Goal: Task Accomplishment & Management: Manage account settings

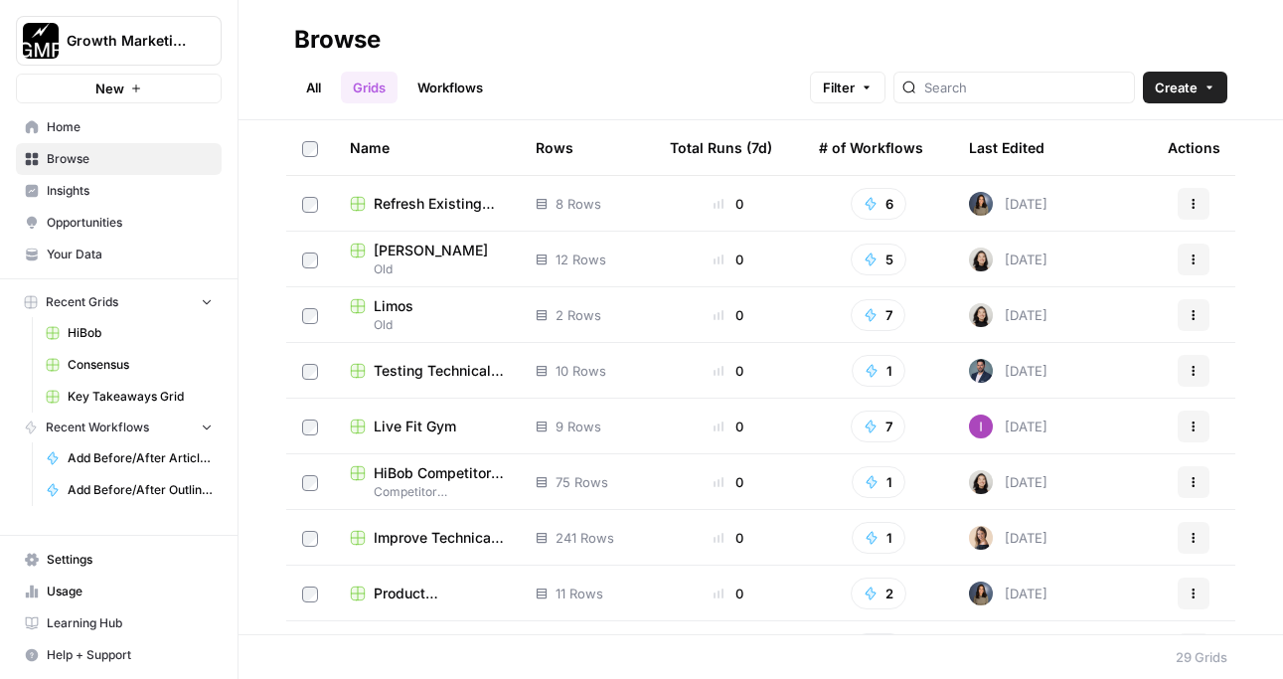
click at [137, 335] on span "HiBob" at bounding box center [140, 333] width 145 height 18
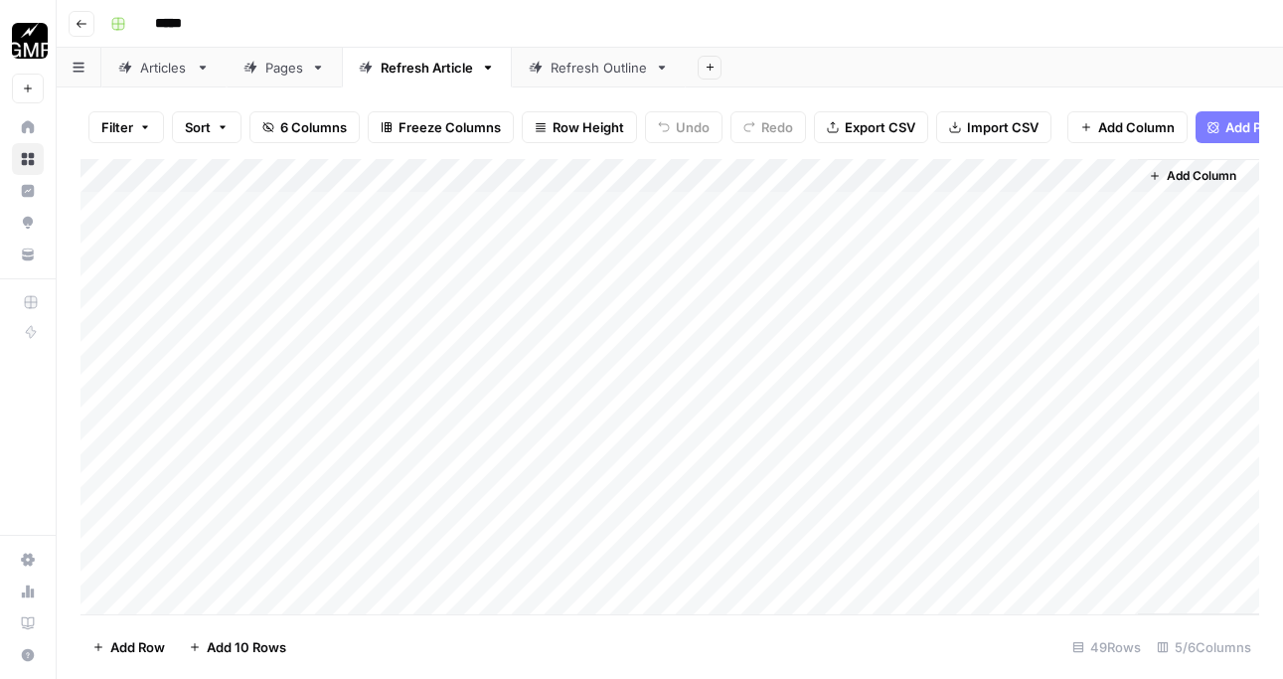
click at [173, 65] on div "Articles" at bounding box center [164, 68] width 48 height 20
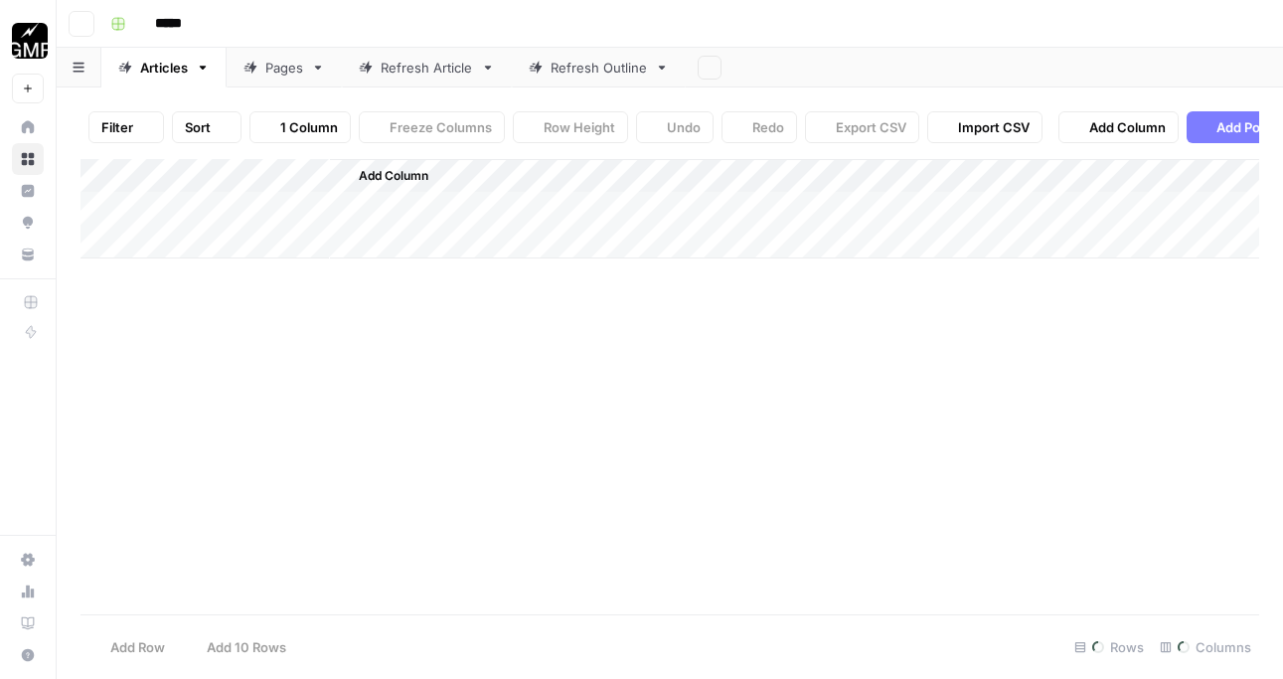
click at [302, 67] on div "Pages" at bounding box center [284, 68] width 38 height 20
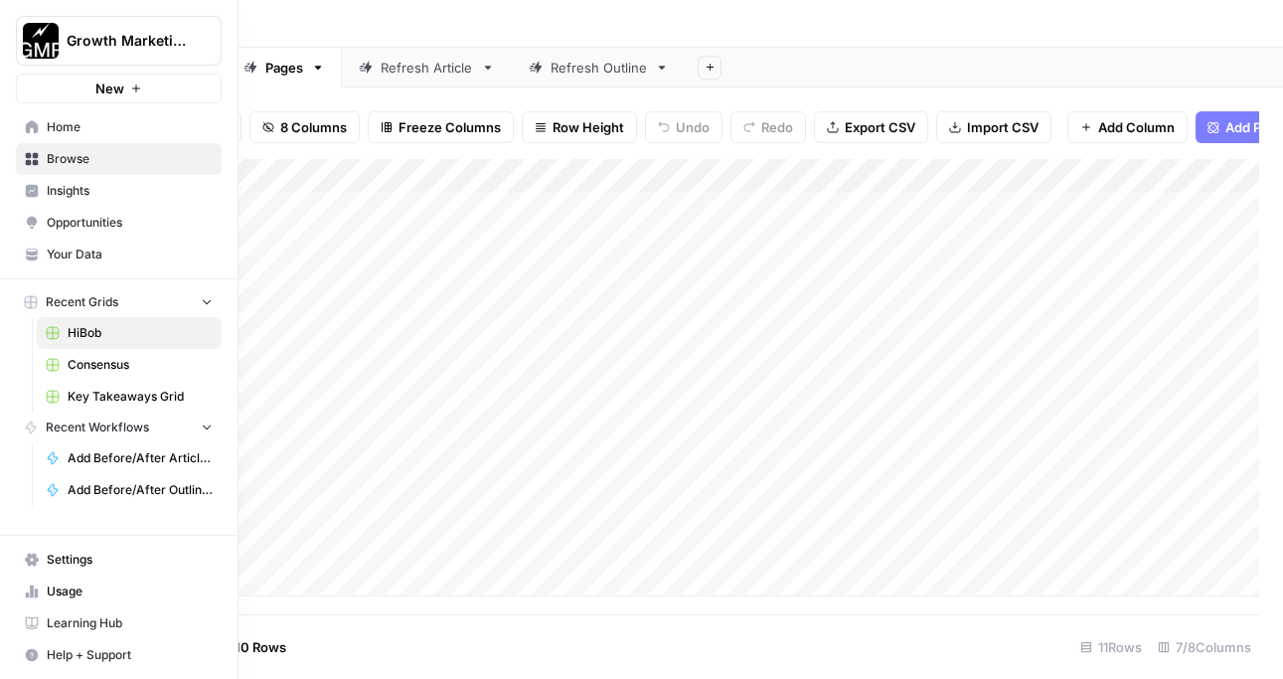
click at [30, 126] on icon at bounding box center [32, 126] width 13 height 13
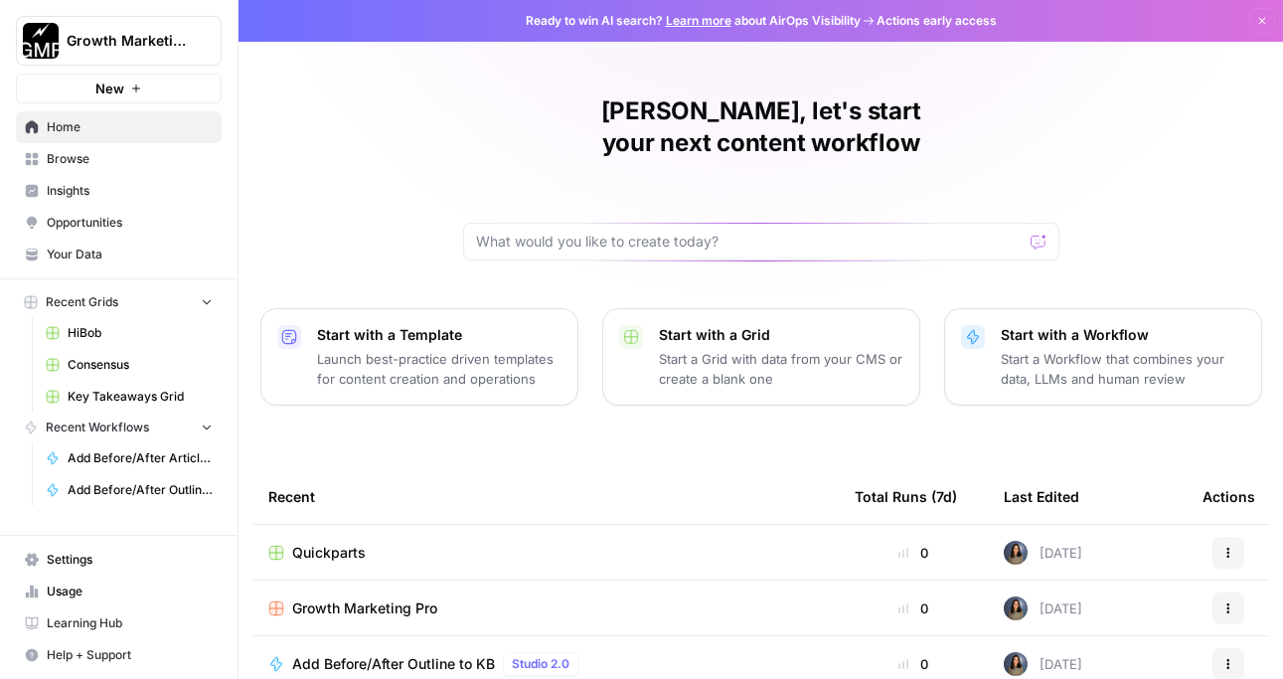
click at [112, 307] on span "Recent Grids" at bounding box center [82, 302] width 73 height 18
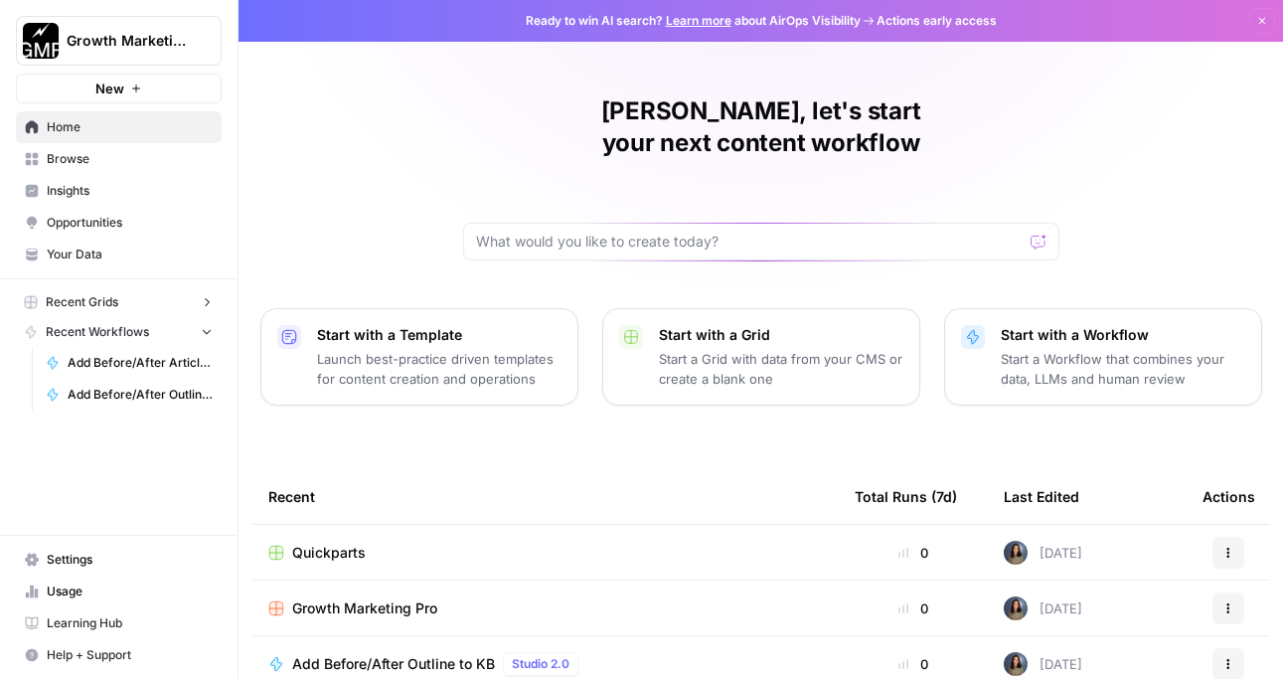
click at [112, 307] on span "Recent Grids" at bounding box center [82, 302] width 73 height 18
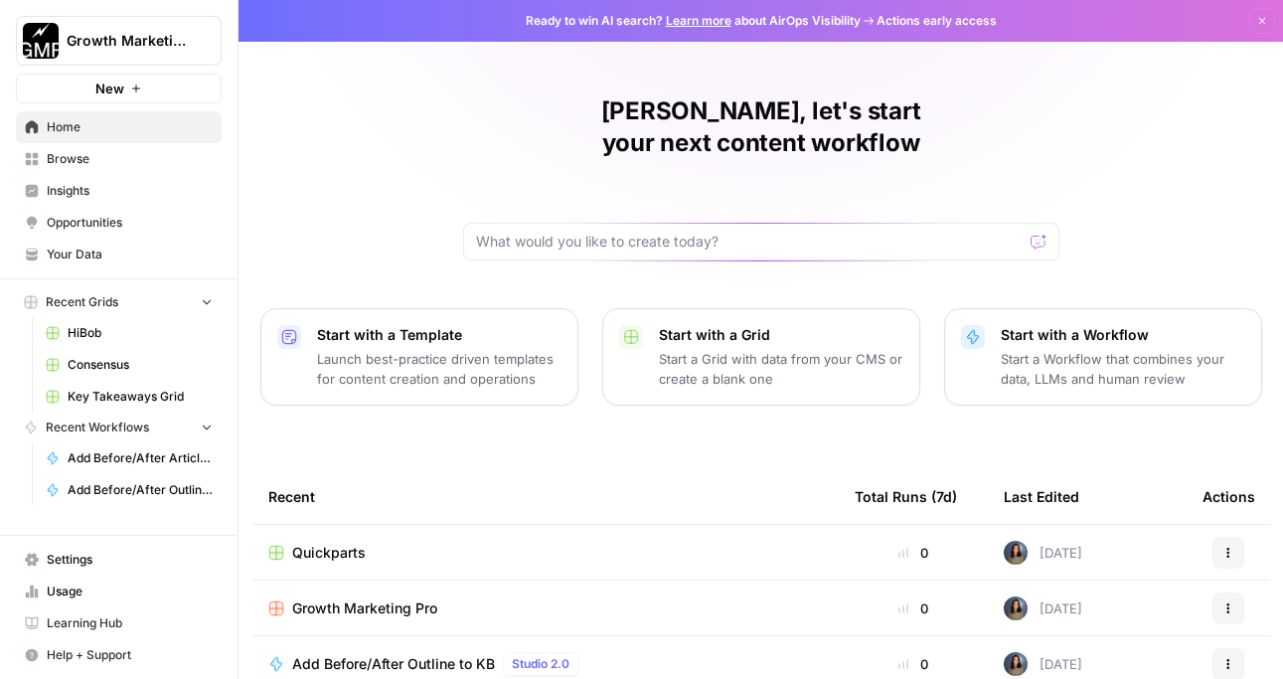
click at [90, 161] on span "Browse" at bounding box center [130, 159] width 166 height 18
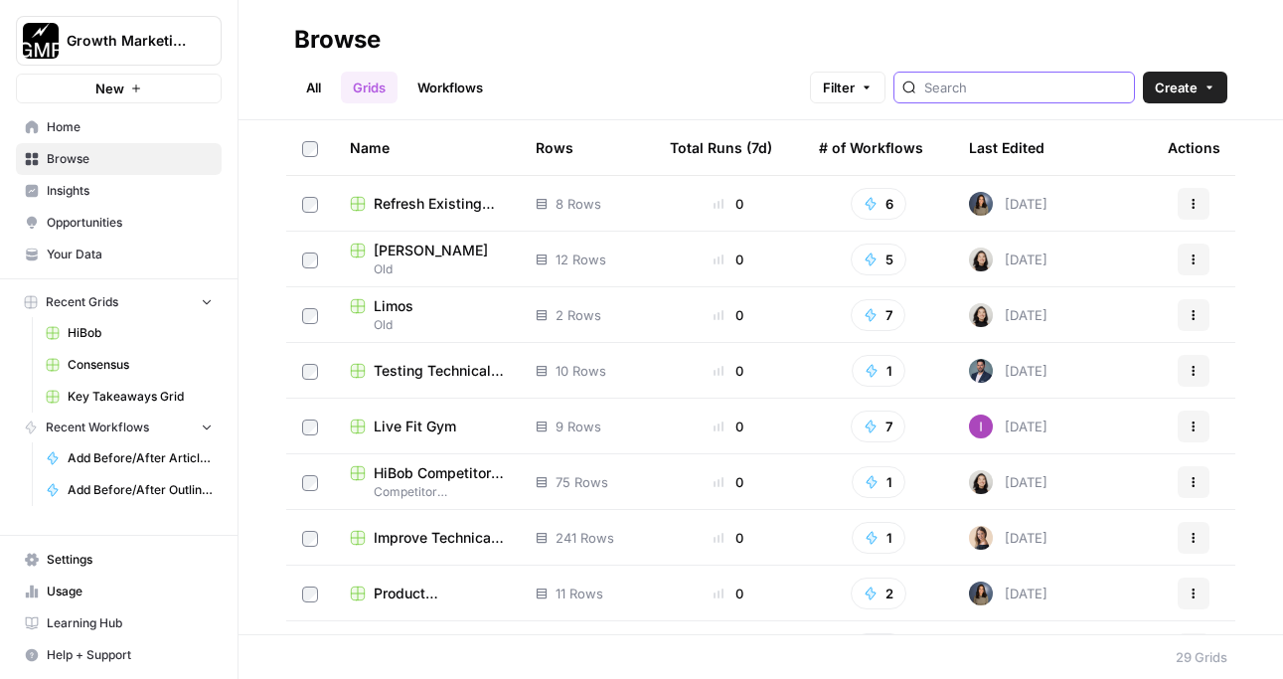
click at [1015, 87] on input "search" at bounding box center [1025, 88] width 202 height 20
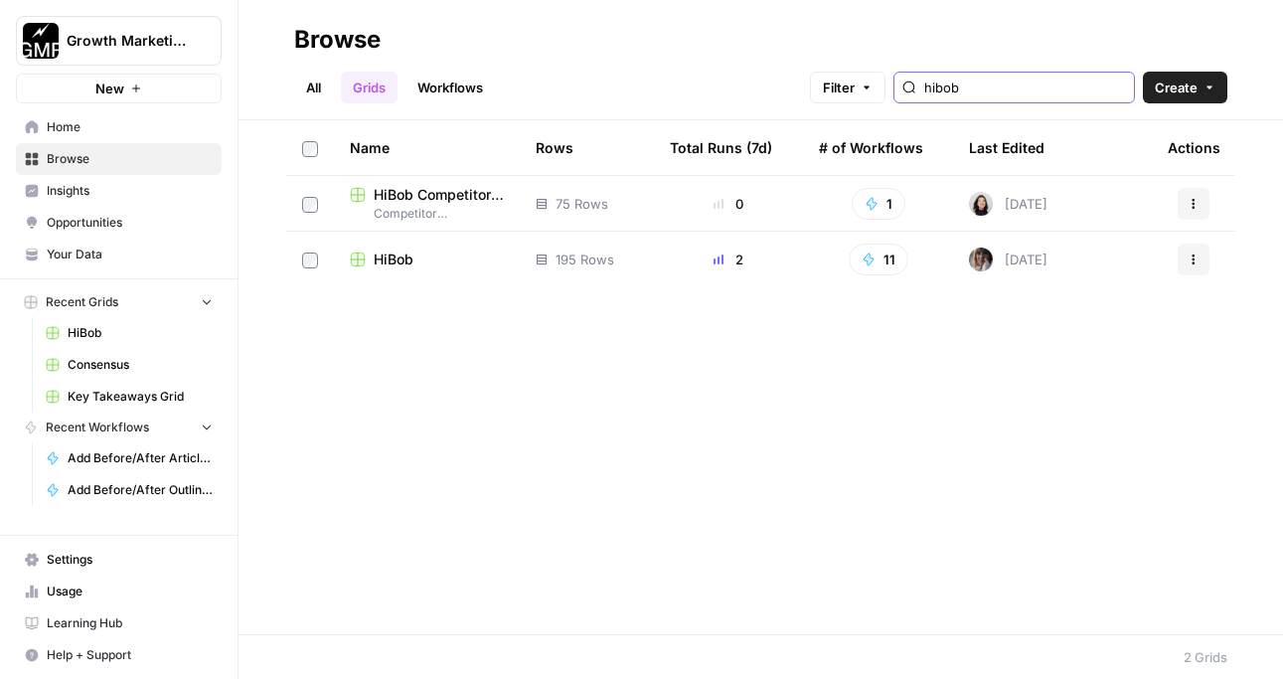
type input "hibob"
click at [421, 258] on div "HiBob" at bounding box center [427, 259] width 154 height 20
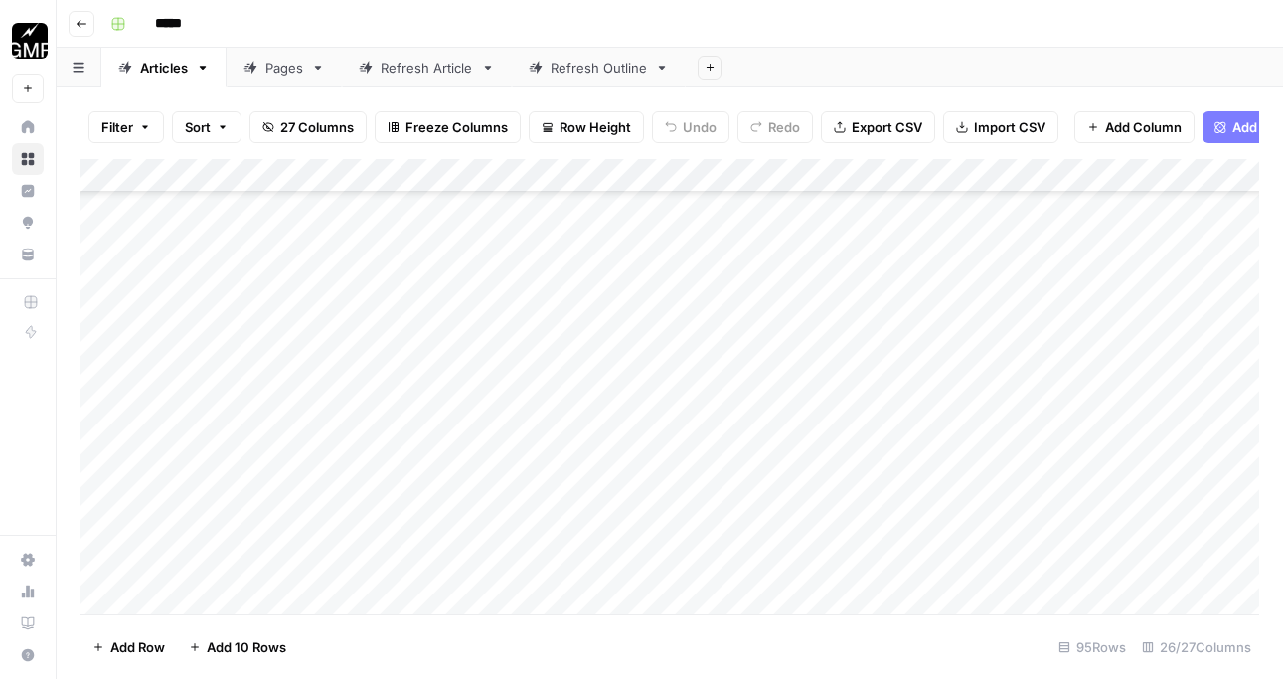
scroll to position [7920, 0]
click at [217, 591] on div "Add Column" at bounding box center [670, 386] width 1179 height 455
click at [208, 594] on div "Add Column" at bounding box center [670, 386] width 1179 height 455
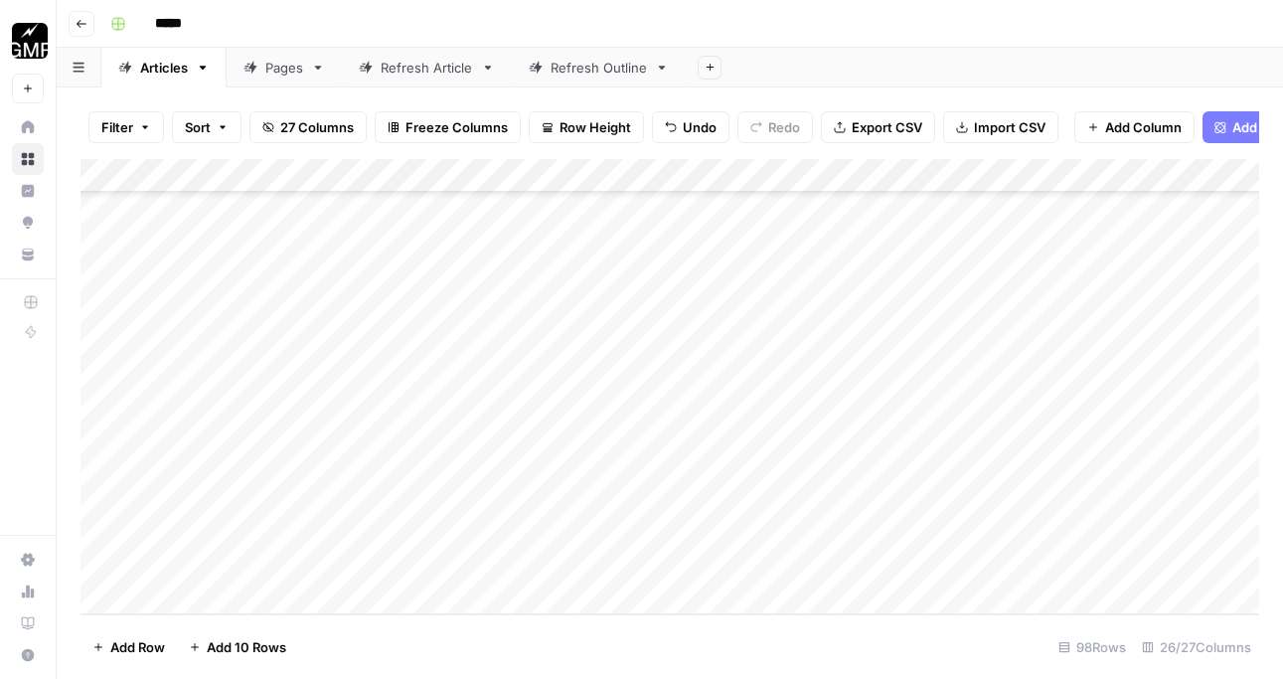
click at [208, 594] on div "Add Column" at bounding box center [670, 386] width 1179 height 455
click at [253, 294] on div "Add Column" at bounding box center [670, 386] width 1179 height 455
click at [271, 294] on div "Add Column" at bounding box center [670, 386] width 1179 height 455
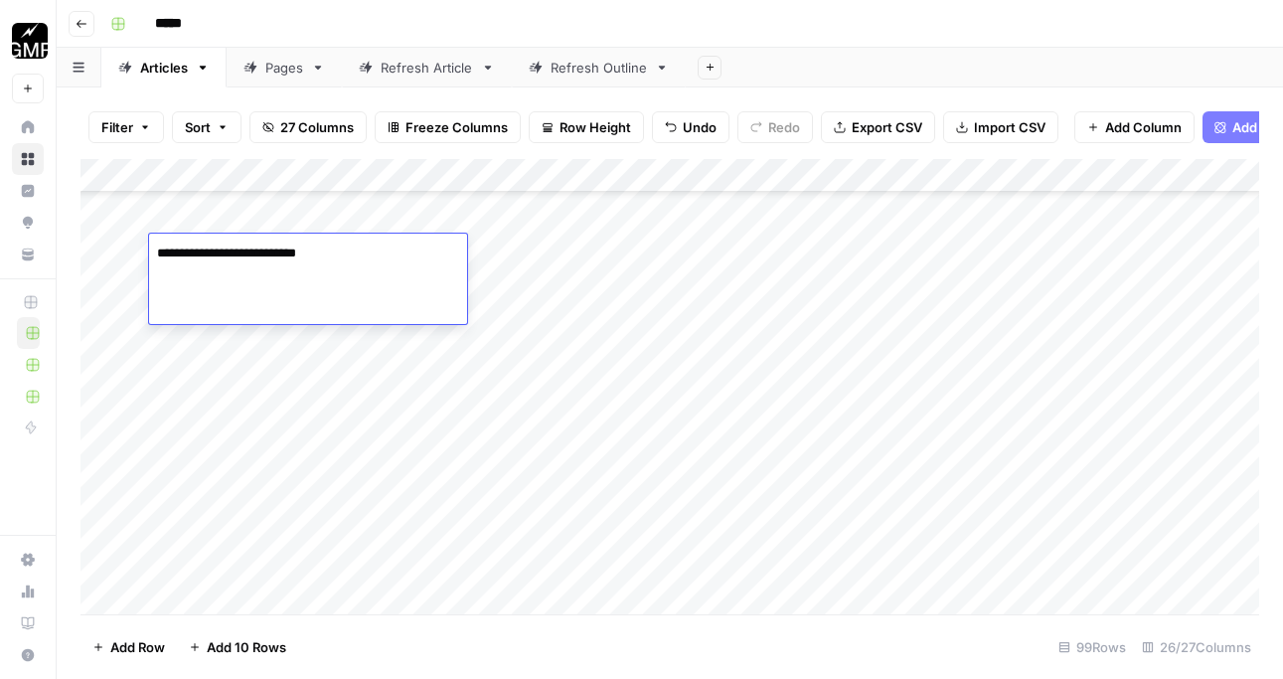
click at [271, 294] on div "**********" at bounding box center [308, 279] width 318 height 90
drag, startPoint x: 361, startPoint y: 254, endPoint x: 232, endPoint y: 255, distance: 129.2
click at [232, 255] on textarea "**********" at bounding box center [308, 254] width 318 height 28
type textarea "**********"
click at [244, 336] on div "Add Column" at bounding box center [670, 386] width 1179 height 455
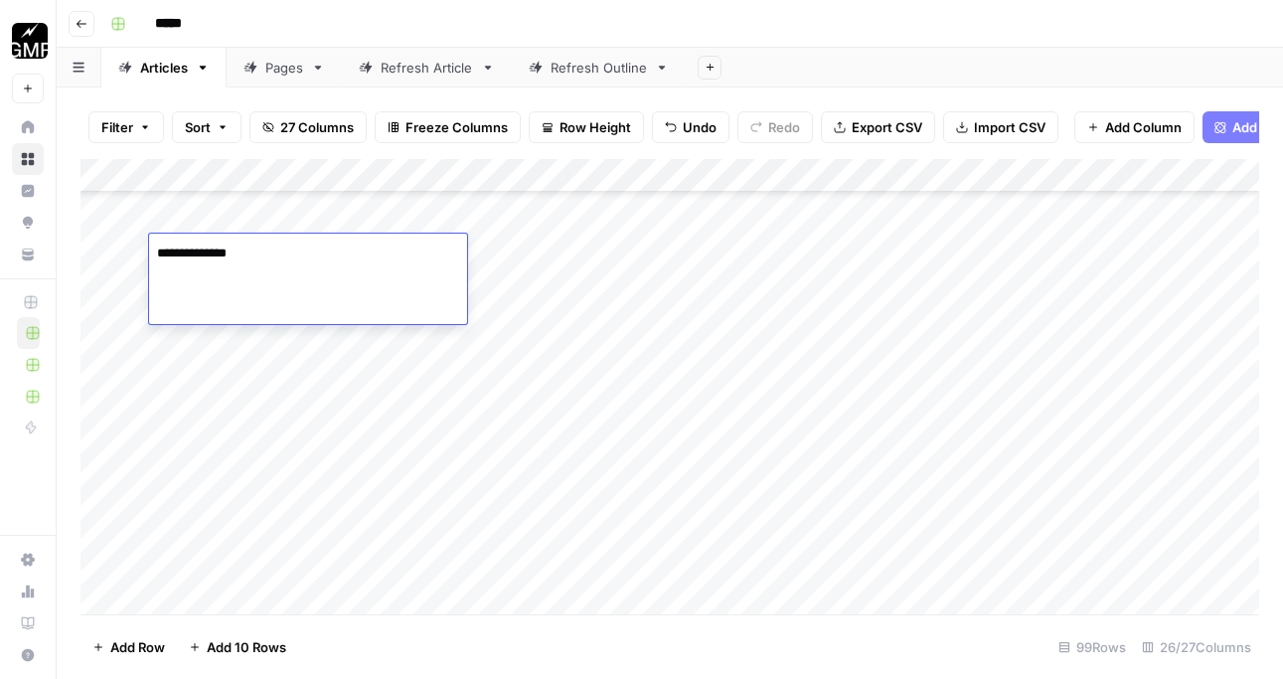
click at [244, 336] on div "Add Column" at bounding box center [670, 386] width 1179 height 455
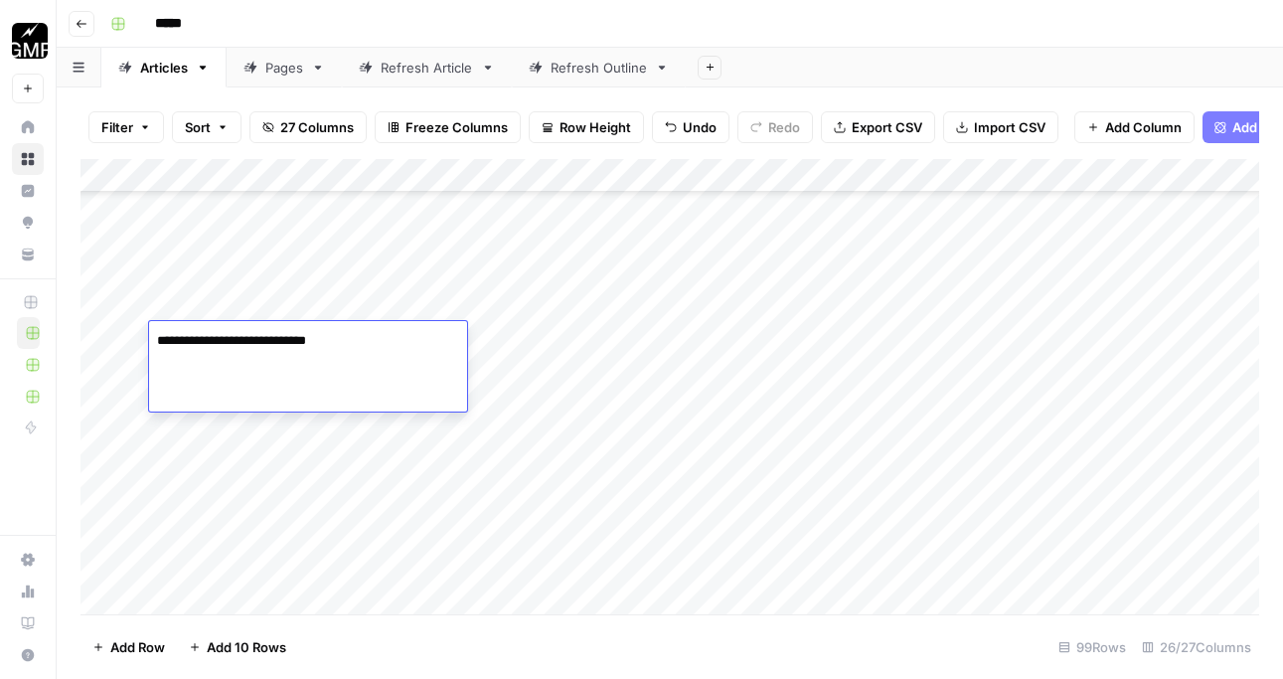
drag, startPoint x: 364, startPoint y: 348, endPoint x: 280, endPoint y: 348, distance: 83.5
click at [280, 348] on textarea "**********" at bounding box center [308, 341] width 318 height 28
type textarea "**********"
click at [546, 268] on div "Add Column" at bounding box center [670, 386] width 1179 height 455
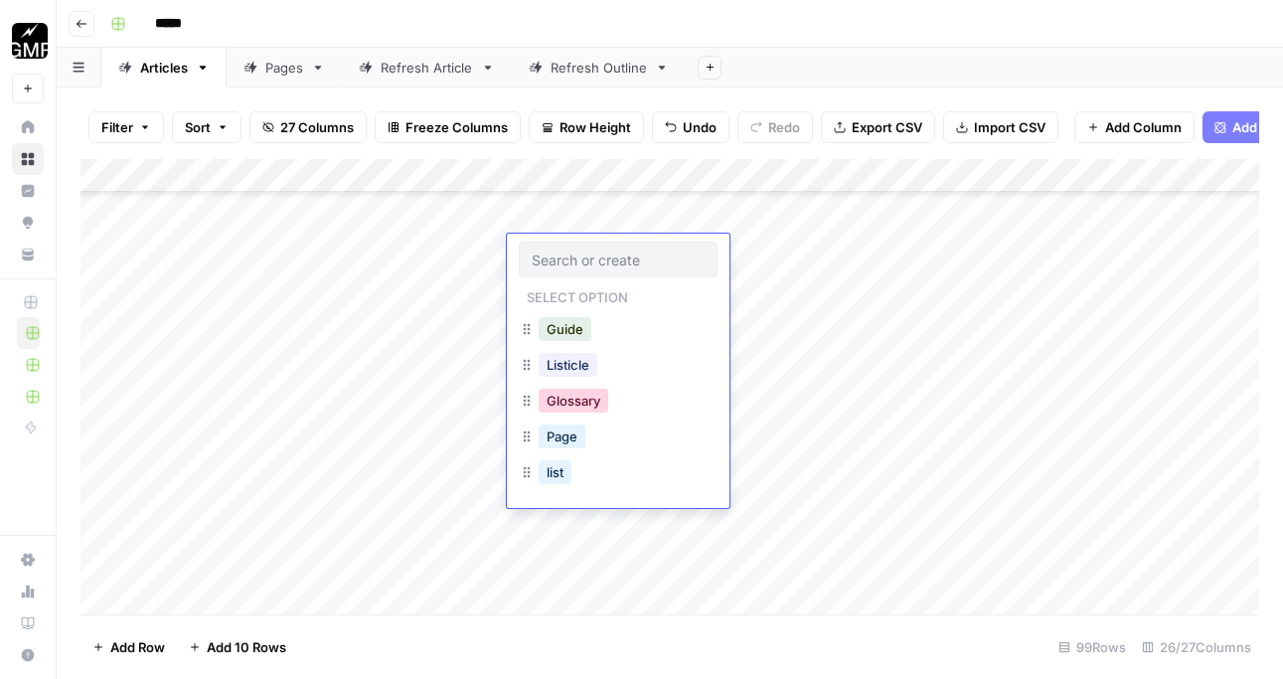
click at [581, 397] on button "Glossary" at bounding box center [574, 401] width 70 height 24
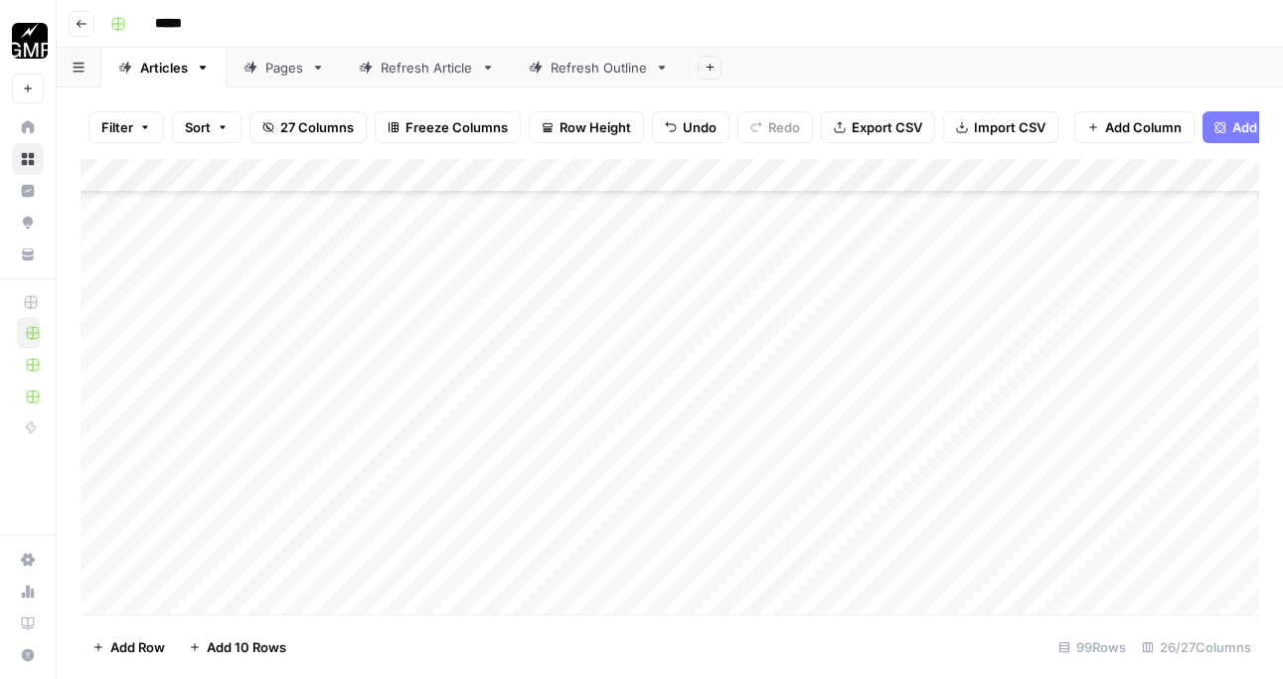
click at [591, 374] on div "Add Column" at bounding box center [670, 386] width 1179 height 455
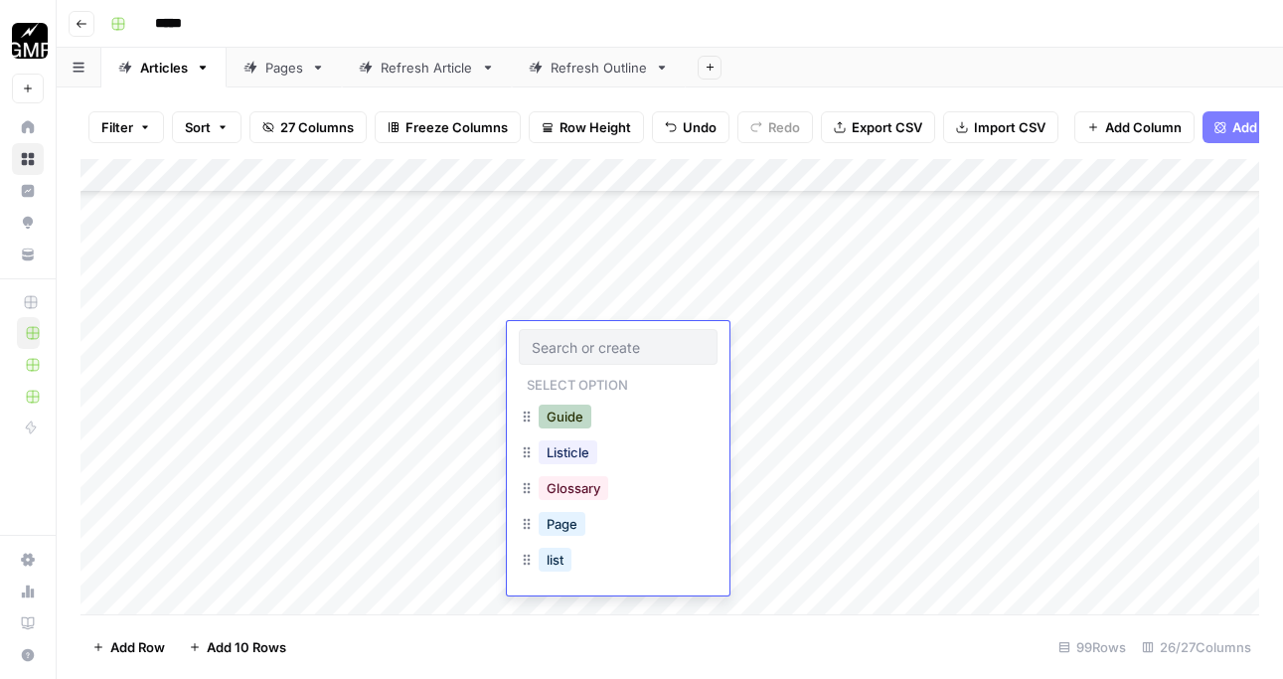
click at [588, 415] on button "Guide" at bounding box center [565, 417] width 53 height 24
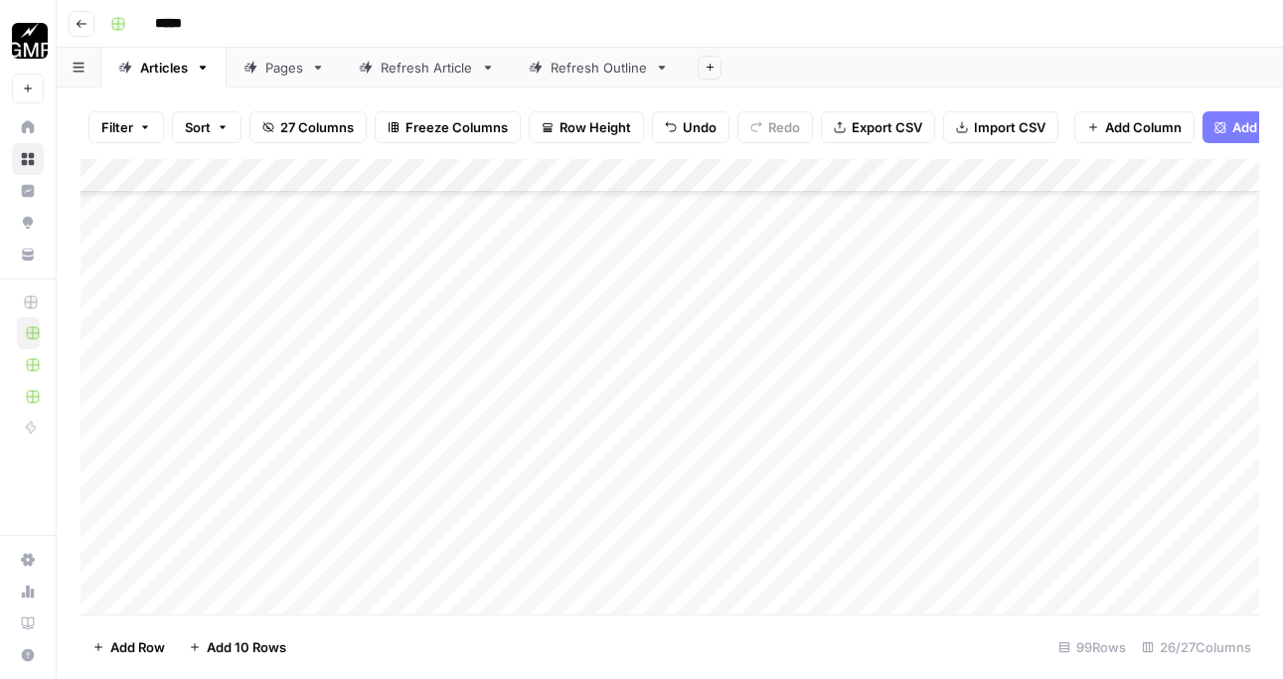
click at [264, 438] on div "Add Column" at bounding box center [670, 386] width 1179 height 455
drag, startPoint x: 287, startPoint y: 414, endPoint x: 228, endPoint y: 423, distance: 60.5
click at [228, 423] on textarea "**********" at bounding box center [308, 428] width 318 height 28
click at [229, 423] on textarea "**********" at bounding box center [308, 428] width 318 height 28
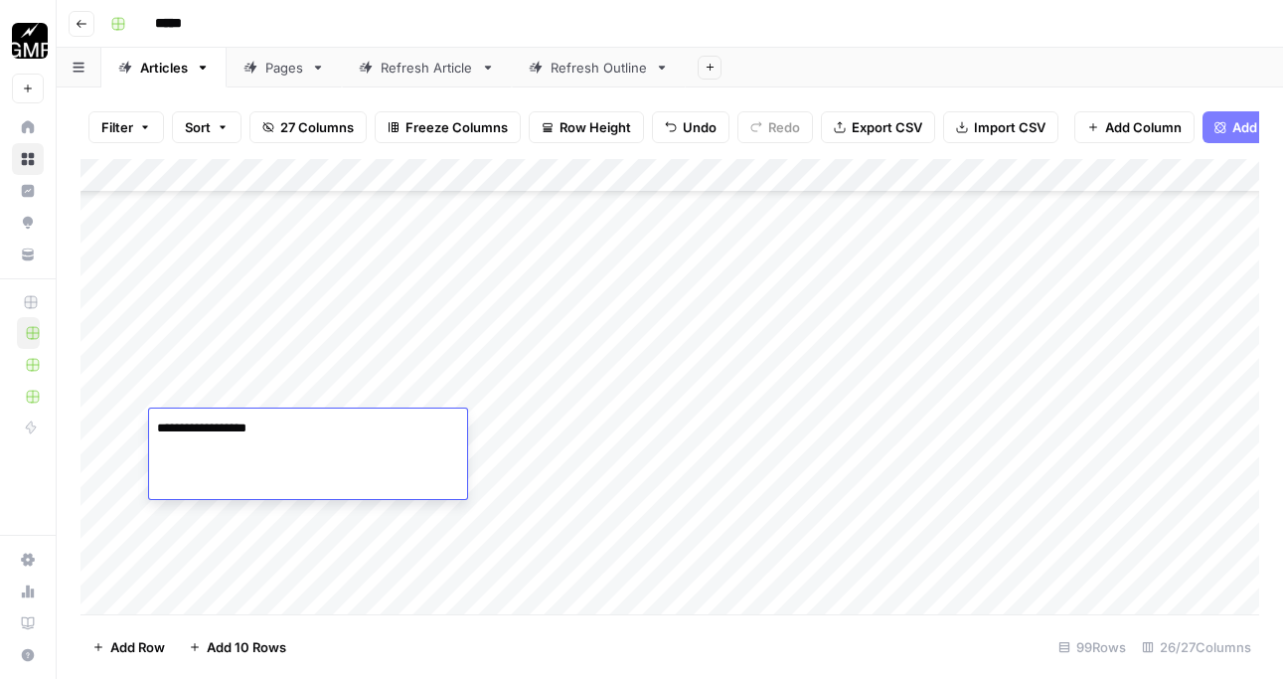
drag, startPoint x: 287, startPoint y: 423, endPoint x: 223, endPoint y: 423, distance: 64.6
click at [223, 423] on textarea "**********" at bounding box center [308, 428] width 318 height 28
type textarea "********"
click at [595, 435] on div "Add Column" at bounding box center [670, 386] width 1179 height 455
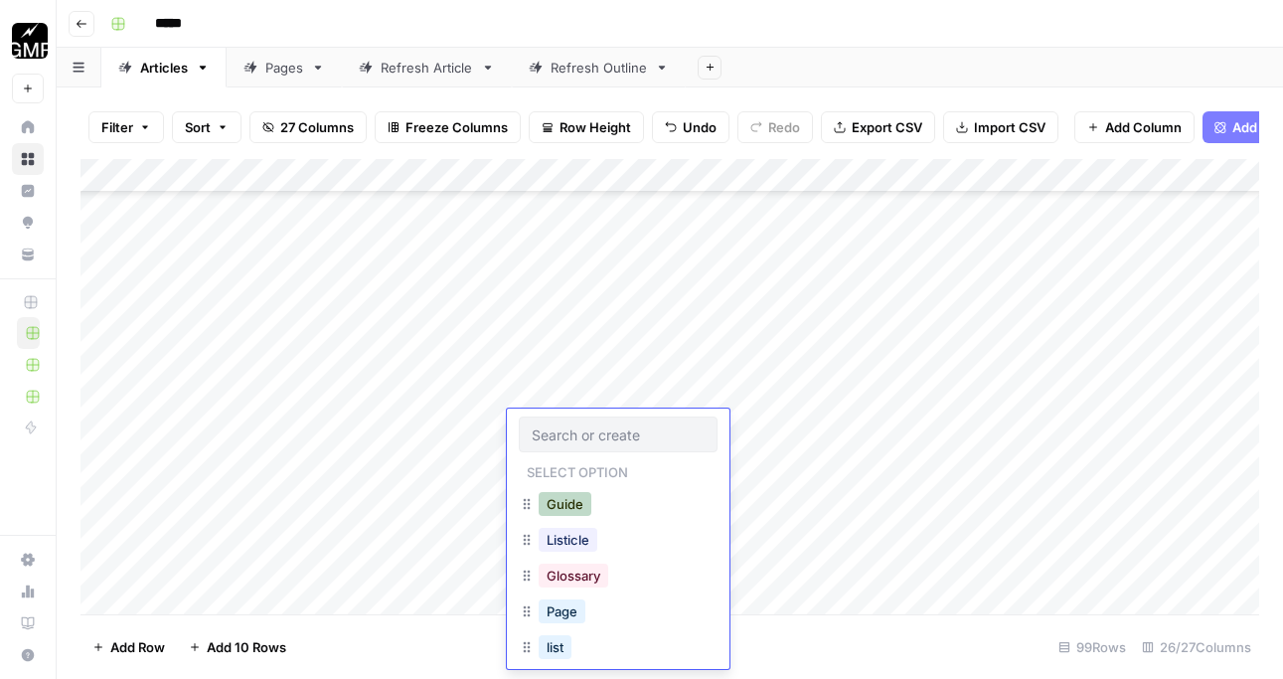
click at [585, 498] on button "Guide" at bounding box center [565, 504] width 53 height 24
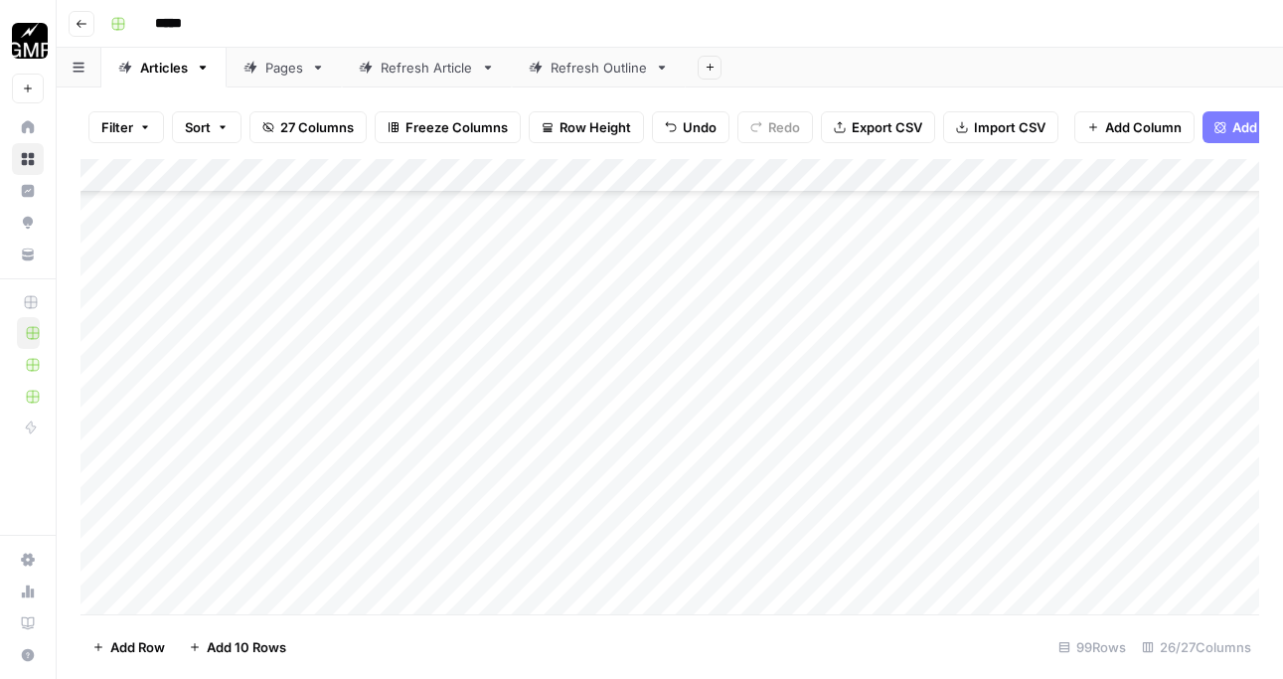
click at [430, 470] on div "Add Column" at bounding box center [670, 386] width 1179 height 455
click at [257, 557] on div "Add Column" at bounding box center [670, 386] width 1179 height 455
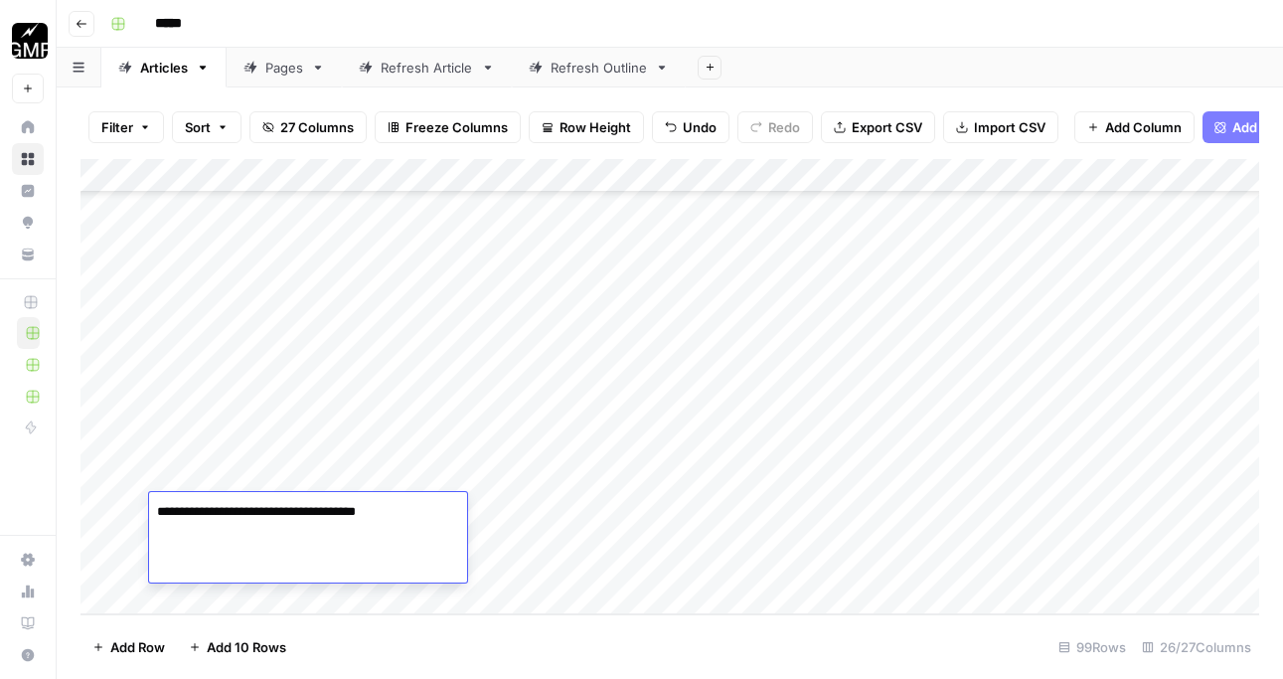
drag, startPoint x: 429, startPoint y: 513, endPoint x: 313, endPoint y: 515, distance: 116.3
click at [313, 515] on textarea "**********" at bounding box center [308, 512] width 318 height 28
type textarea "**********"
click at [577, 551] on div "Add Column" at bounding box center [670, 386] width 1179 height 455
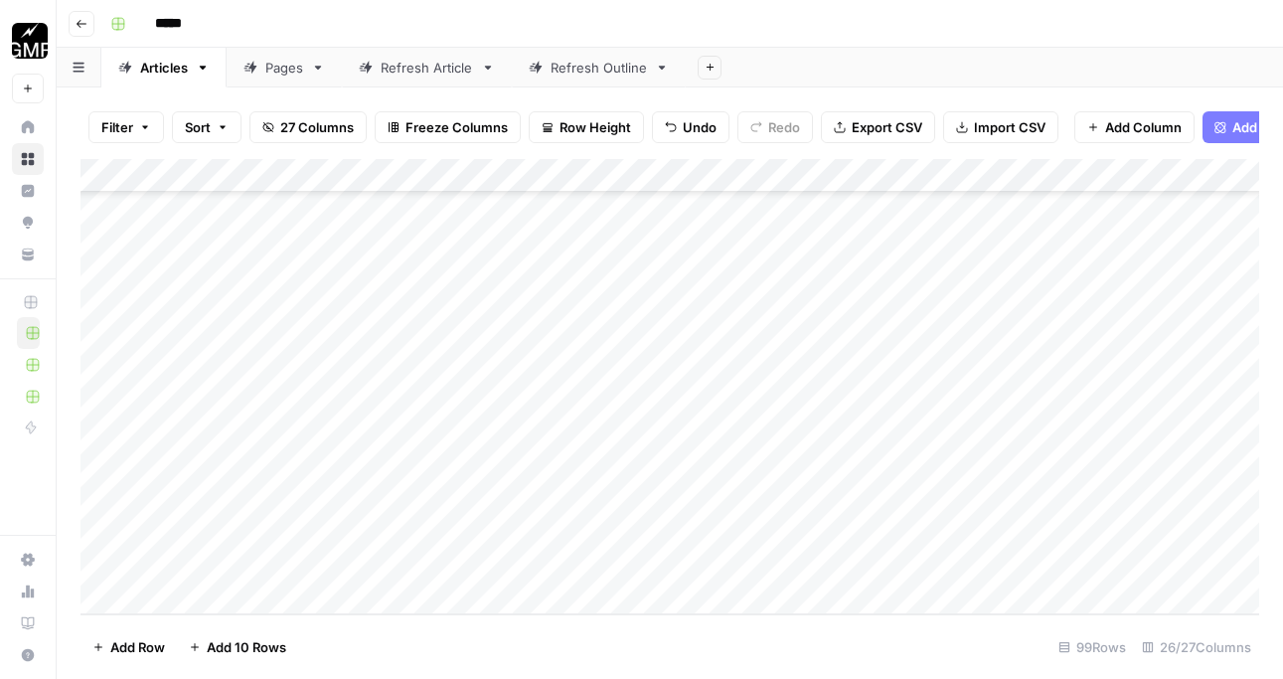
click at [577, 551] on div "Add Column" at bounding box center [670, 386] width 1179 height 455
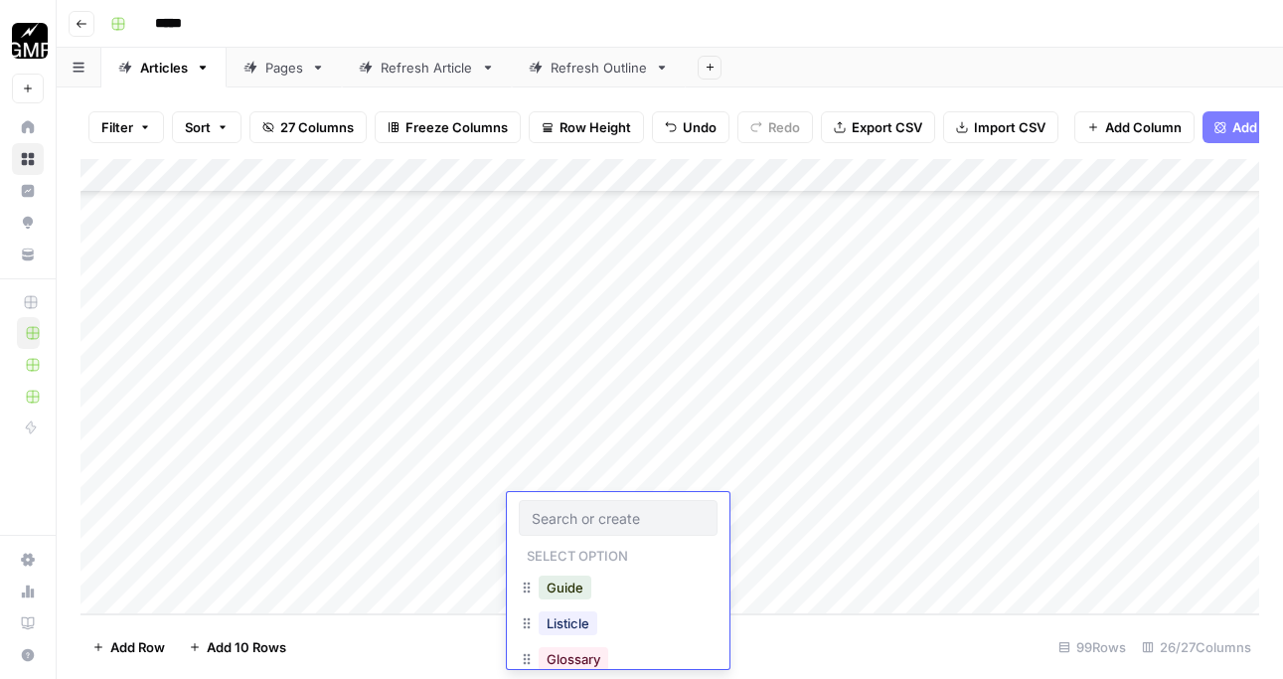
scroll to position [2, 0]
click at [590, 657] on button "Glossary" at bounding box center [574, 657] width 70 height 24
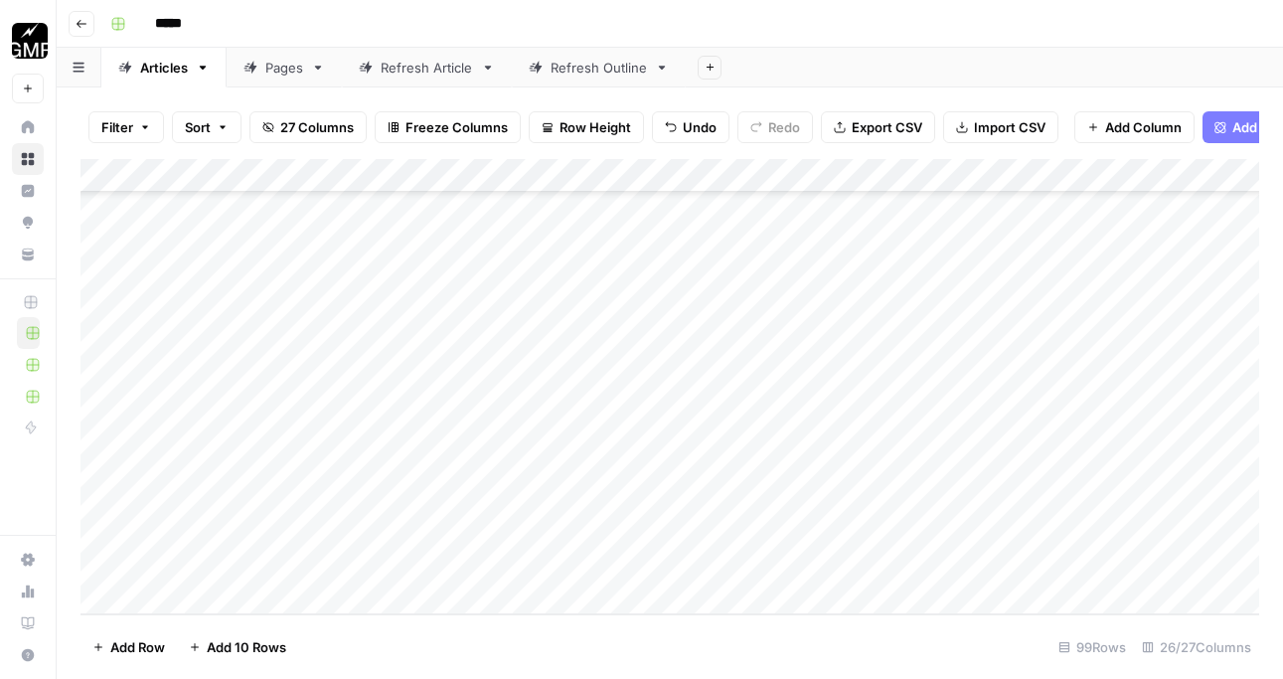
click at [408, 405] on div "Add Column" at bounding box center [670, 386] width 1179 height 455
click at [378, 440] on div "Add Column" at bounding box center [670, 386] width 1179 height 455
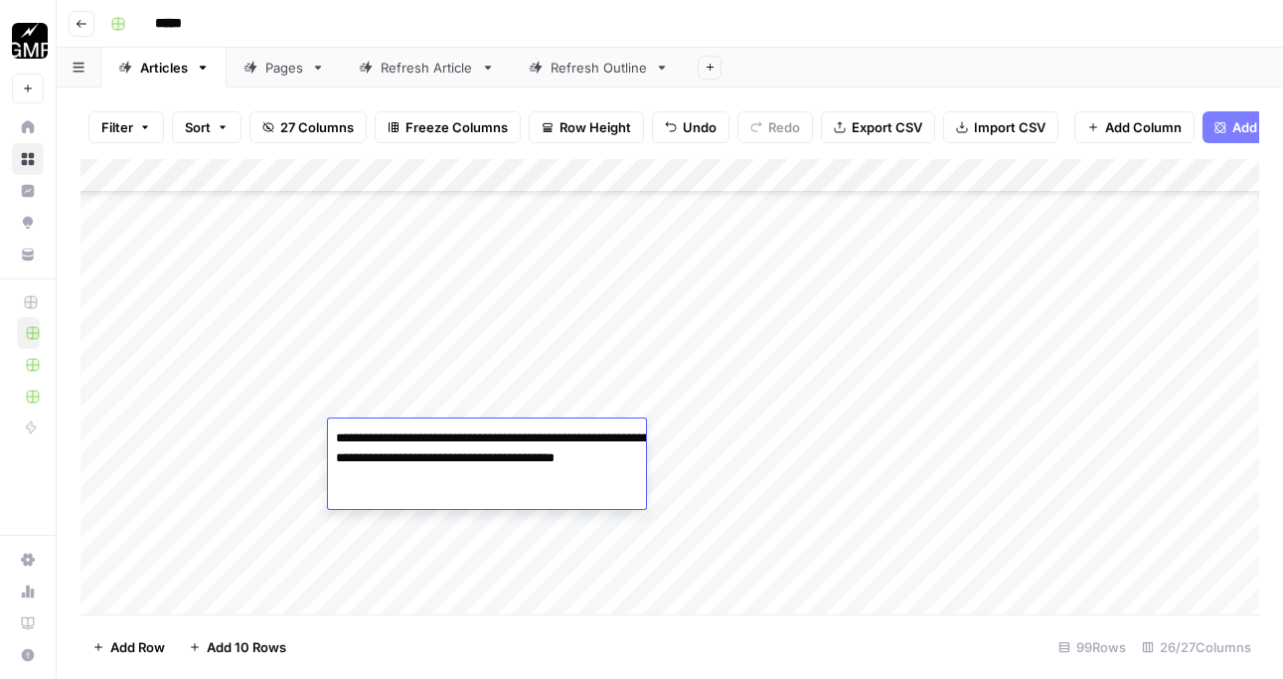
click at [414, 445] on textarea "**********" at bounding box center [527, 458] width 398 height 68
click at [607, 480] on textarea "**********" at bounding box center [527, 458] width 398 height 68
paste textarea "**********"
type textarea "**********"
click at [802, 450] on div "Add Column" at bounding box center [670, 386] width 1179 height 455
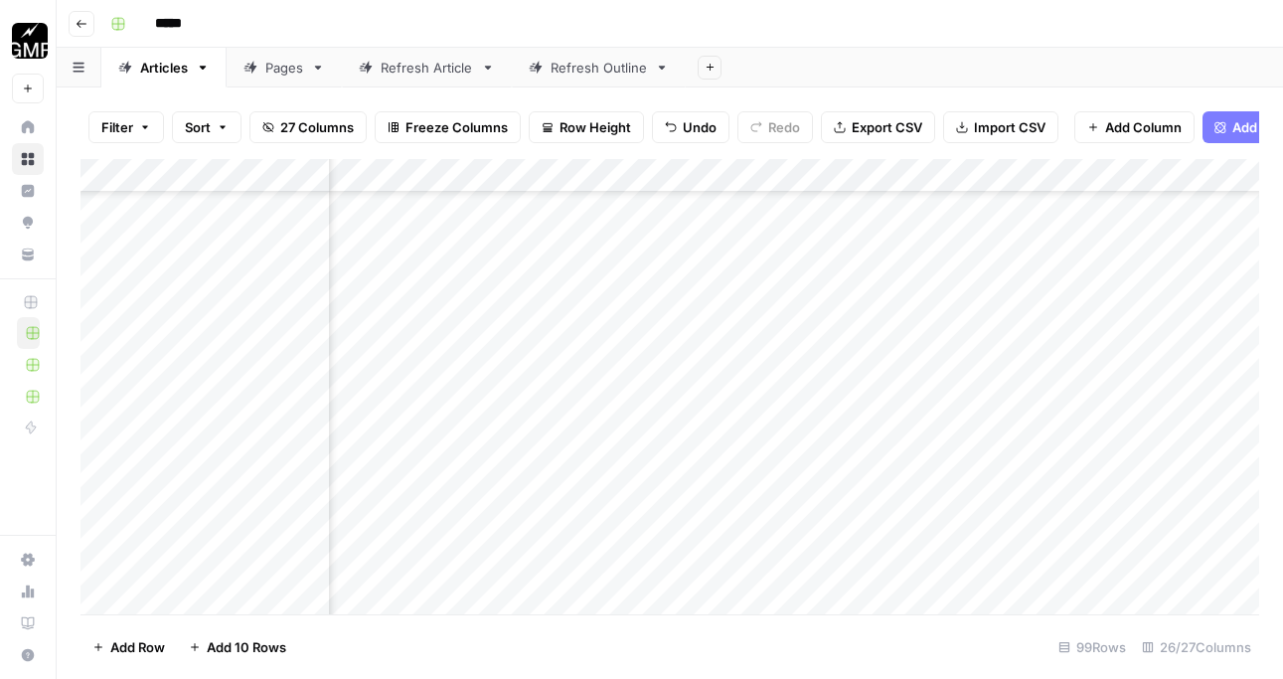
scroll to position [8014, 249]
click at [927, 329] on div "Add Column" at bounding box center [670, 386] width 1179 height 455
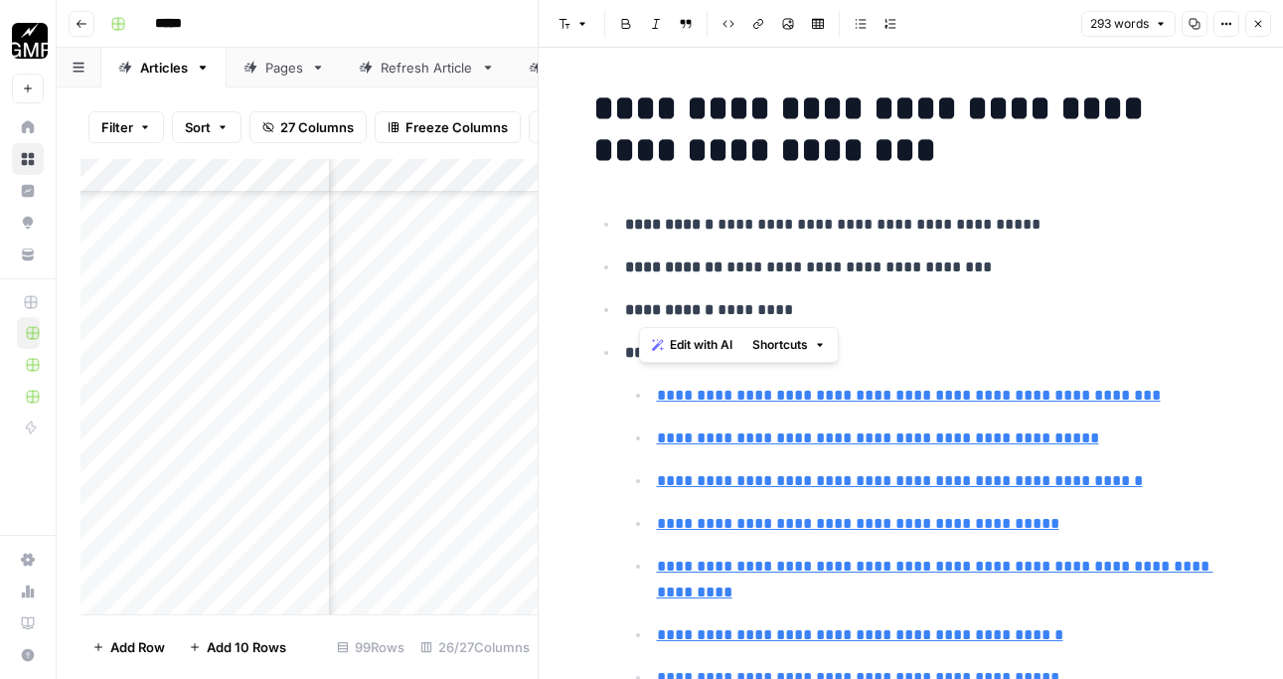
drag, startPoint x: 636, startPoint y: 228, endPoint x: 735, endPoint y: 349, distance: 156.2
click at [728, 357] on body "Growth Marketing Pro New Home Browse Insights Opportunities Your Data Recent Gr…" at bounding box center [641, 339] width 1283 height 679
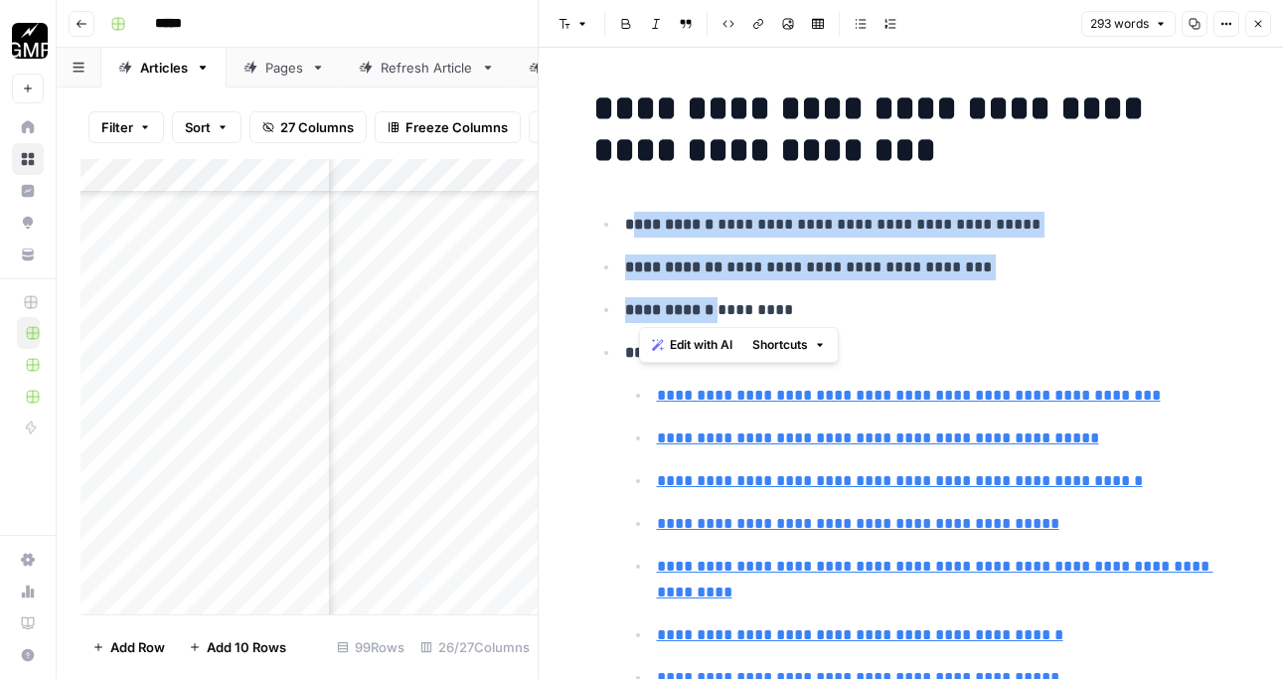
click at [800, 288] on ul "**********" at bounding box center [911, 472] width 636 height 523
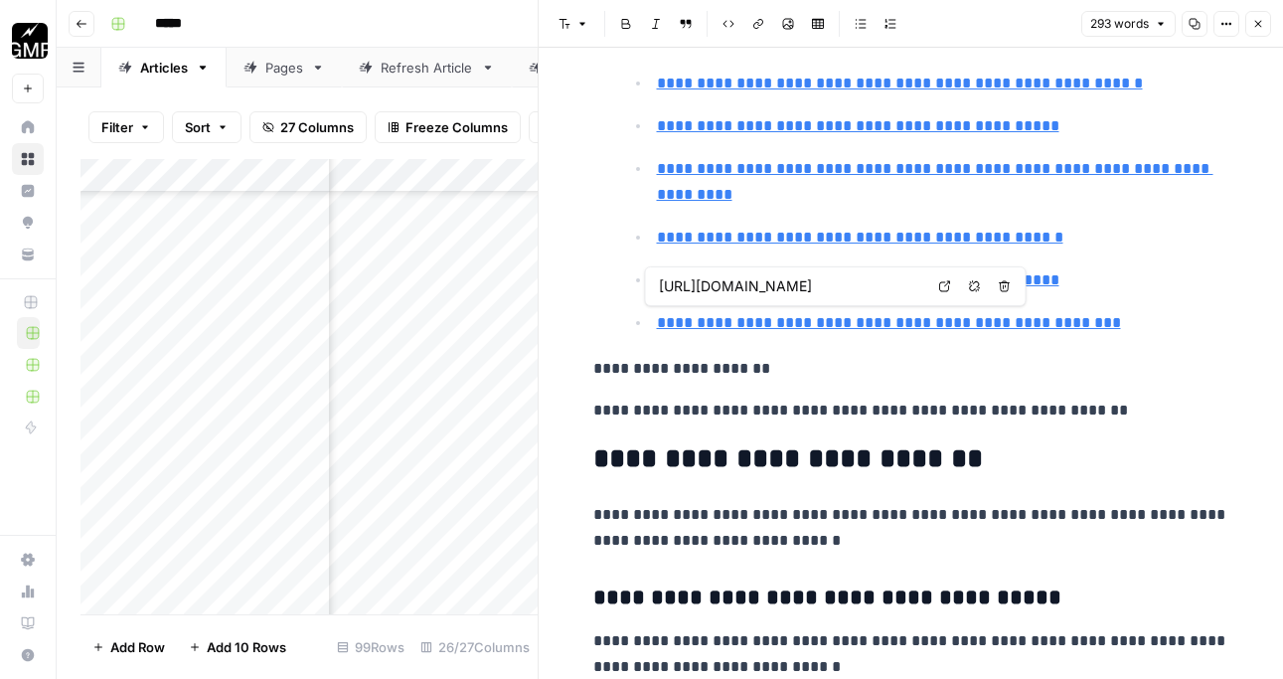
type input "[URL][DOMAIN_NAME]"
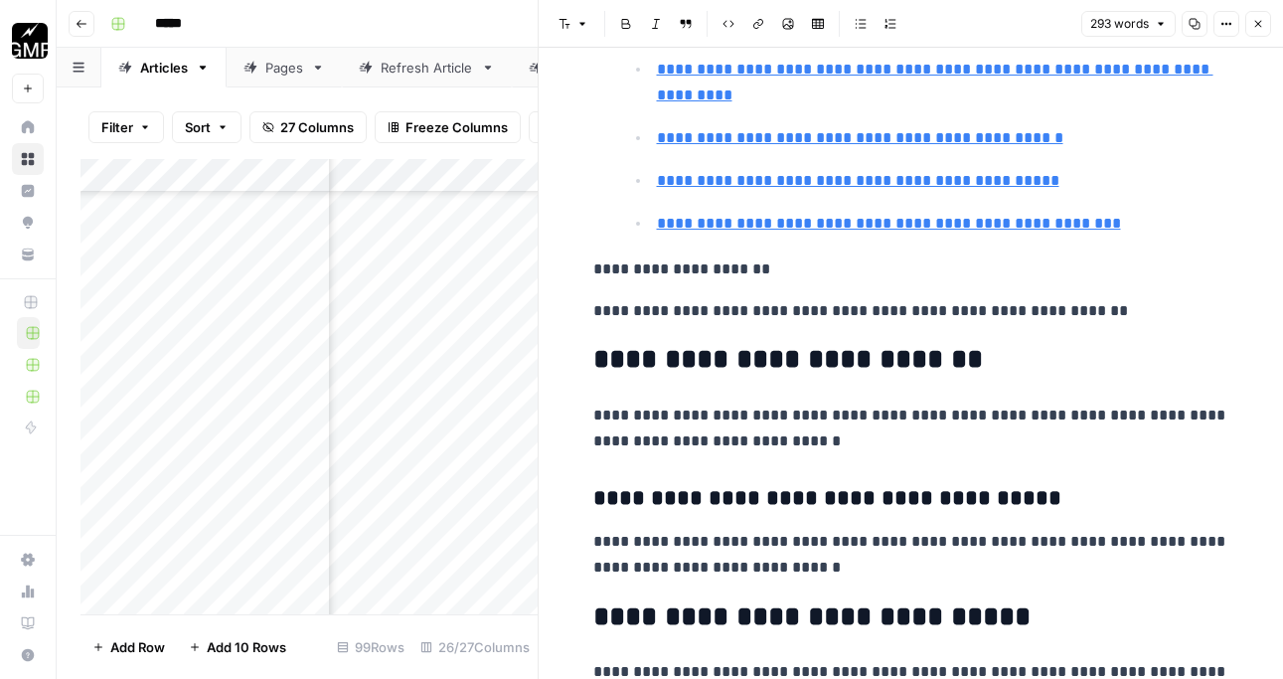
click at [673, 307] on p "**********" at bounding box center [911, 311] width 636 height 26
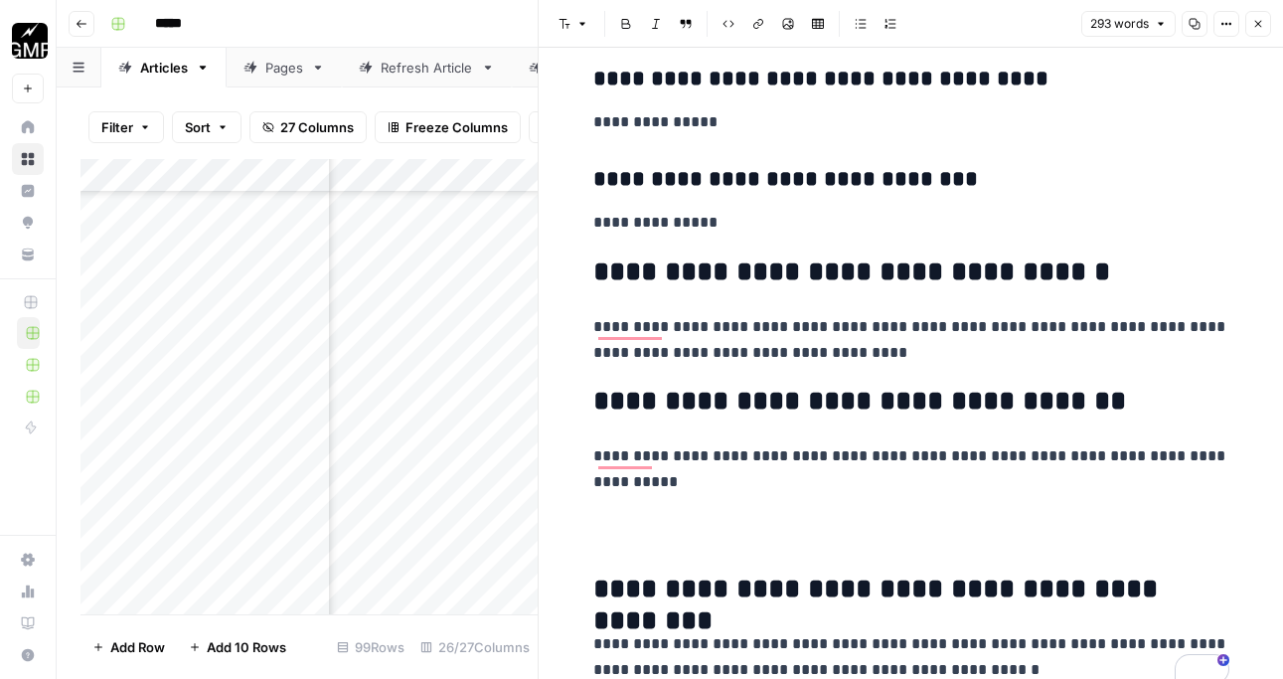
scroll to position [2091, 0]
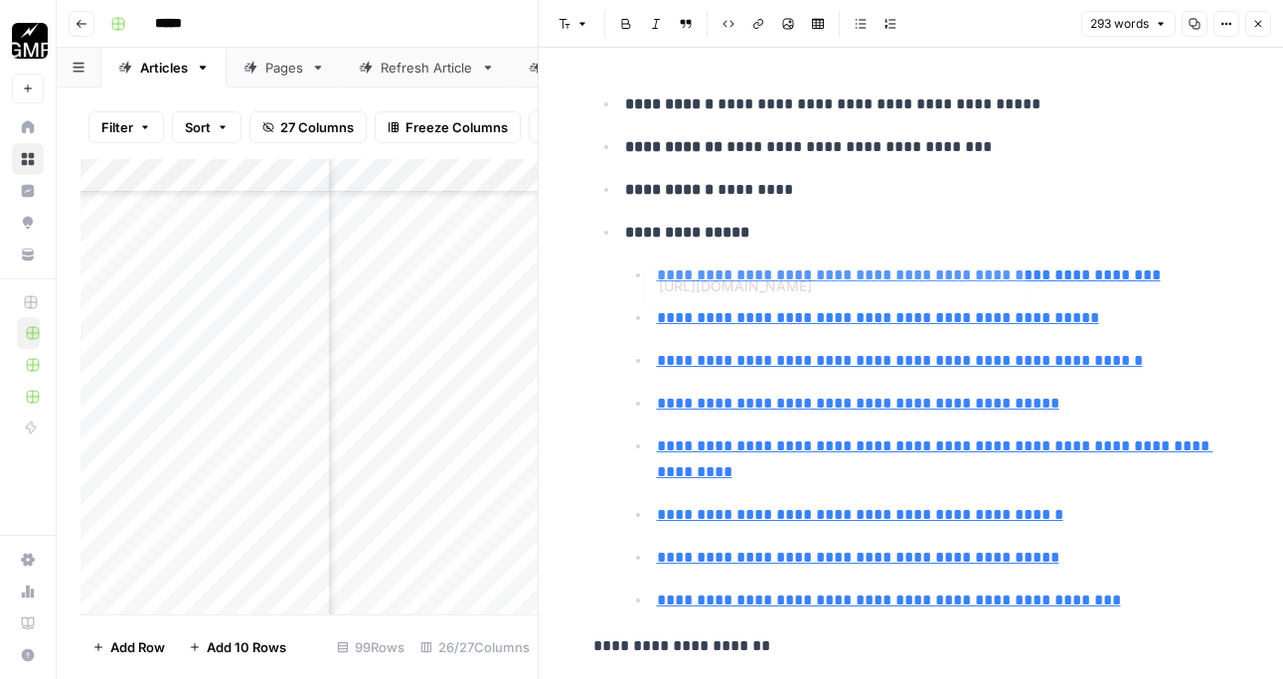
type input "[URL][DOMAIN_NAME]"
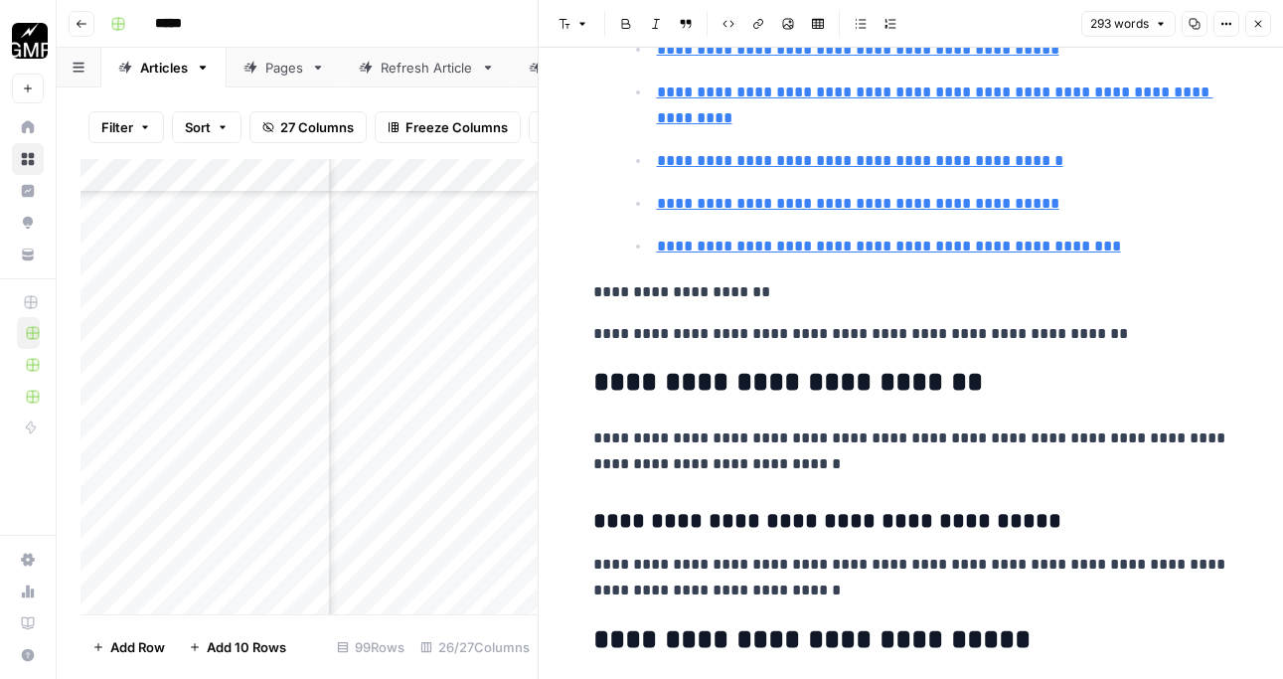
scroll to position [0, 0]
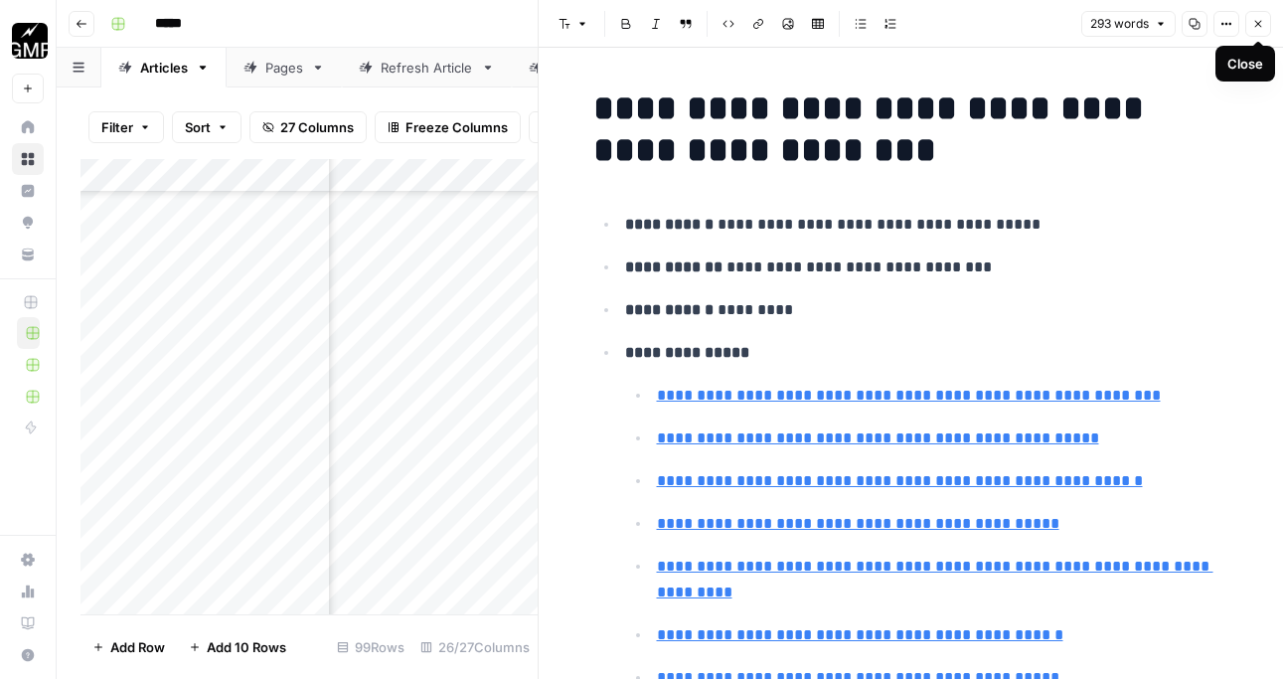
click at [1254, 20] on icon "button" at bounding box center [1258, 24] width 12 height 12
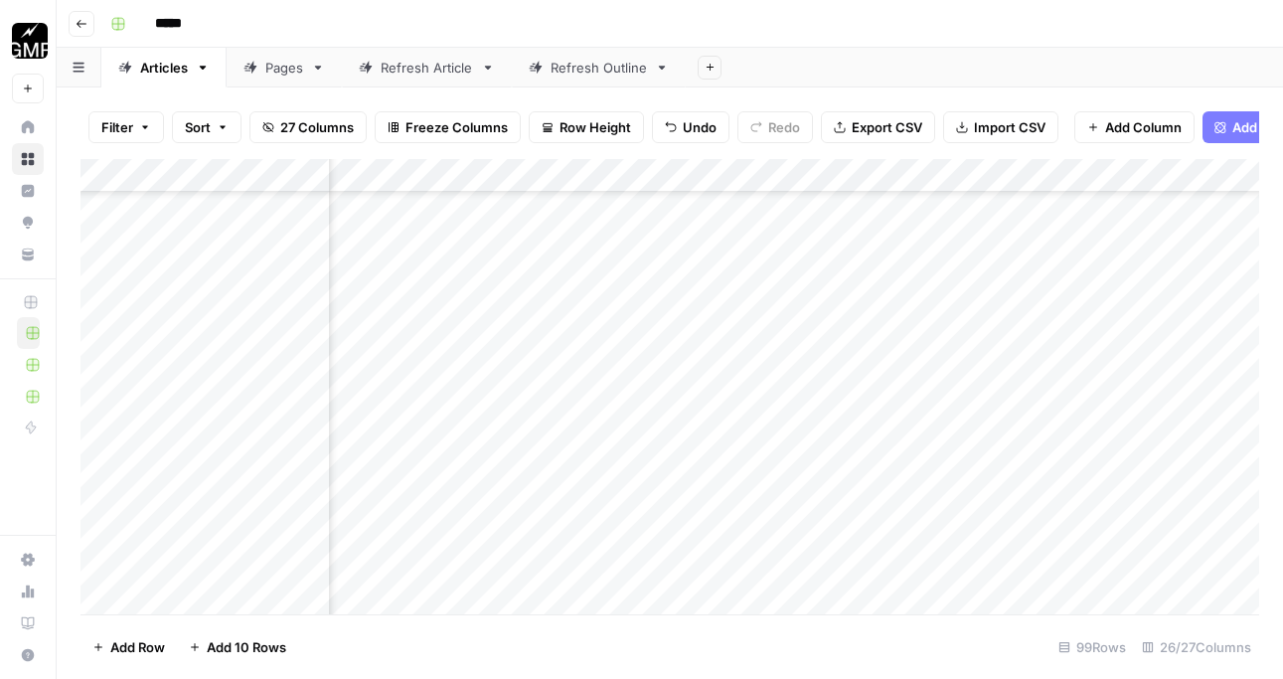
scroll to position [7375, 249]
click at [779, 363] on div "Add Column" at bounding box center [670, 386] width 1179 height 455
click at [762, 288] on div "Add Column" at bounding box center [670, 386] width 1179 height 455
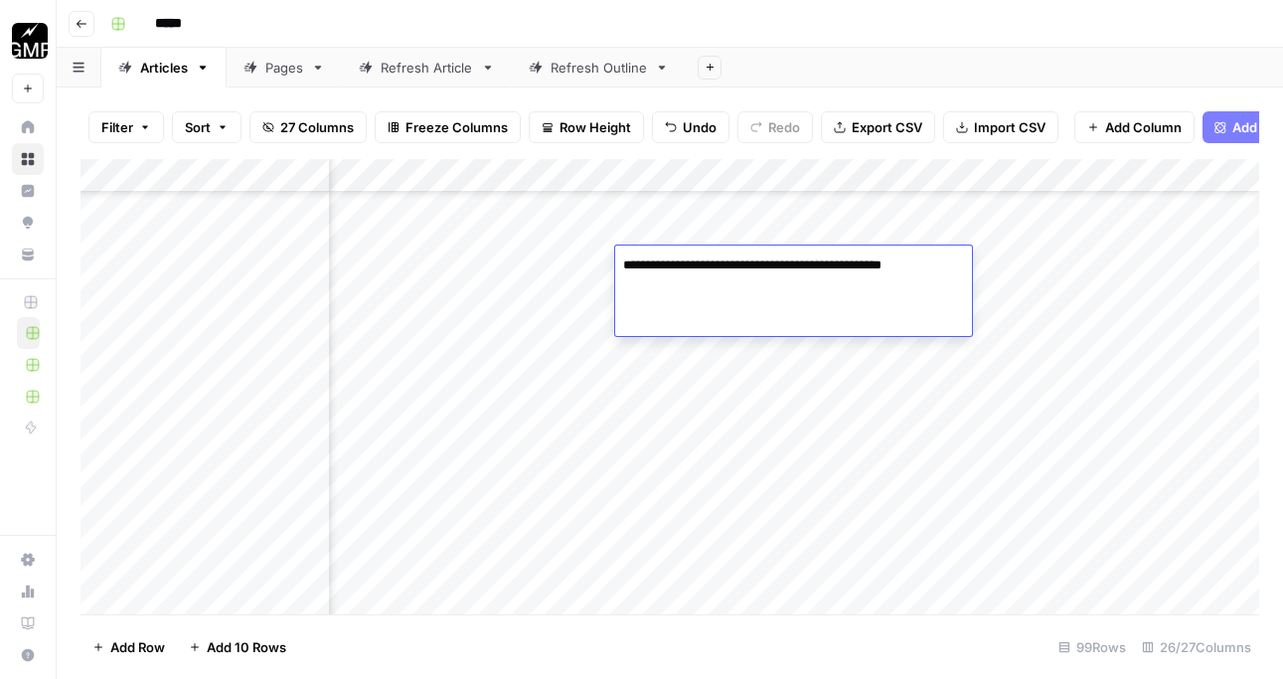
click at [745, 376] on div "Add Column" at bounding box center [670, 386] width 1179 height 455
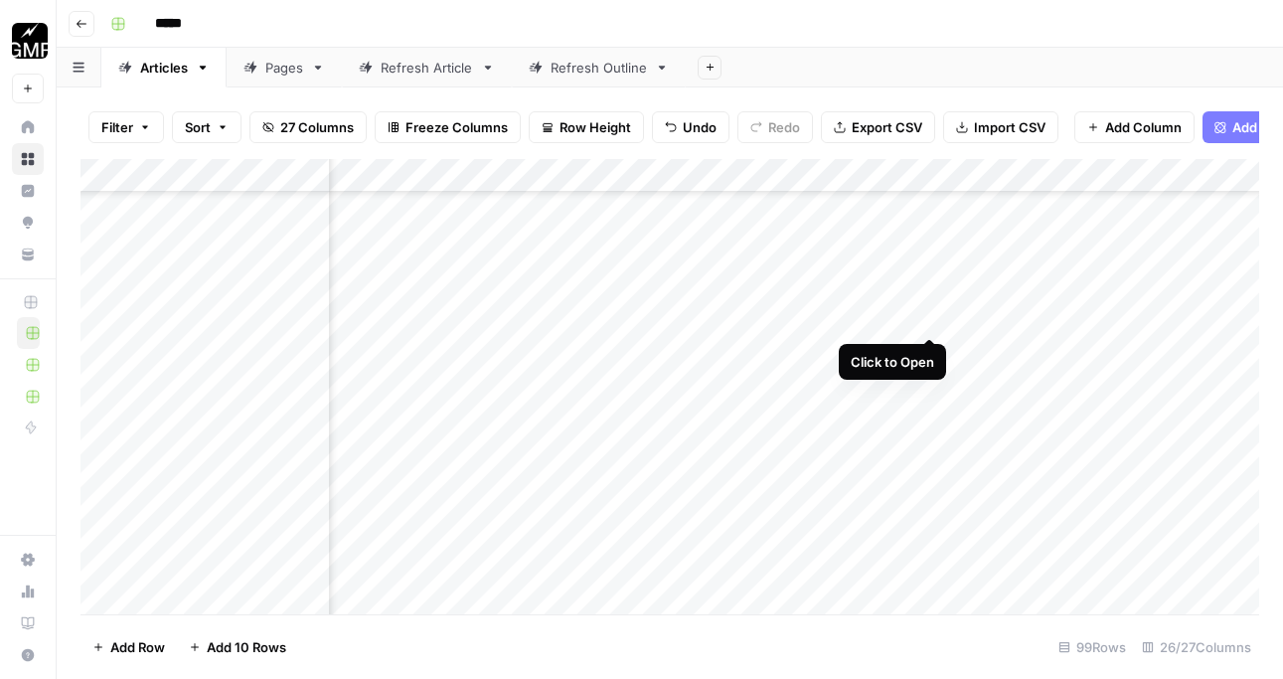
click at [932, 261] on div "Add Column" at bounding box center [670, 386] width 1179 height 455
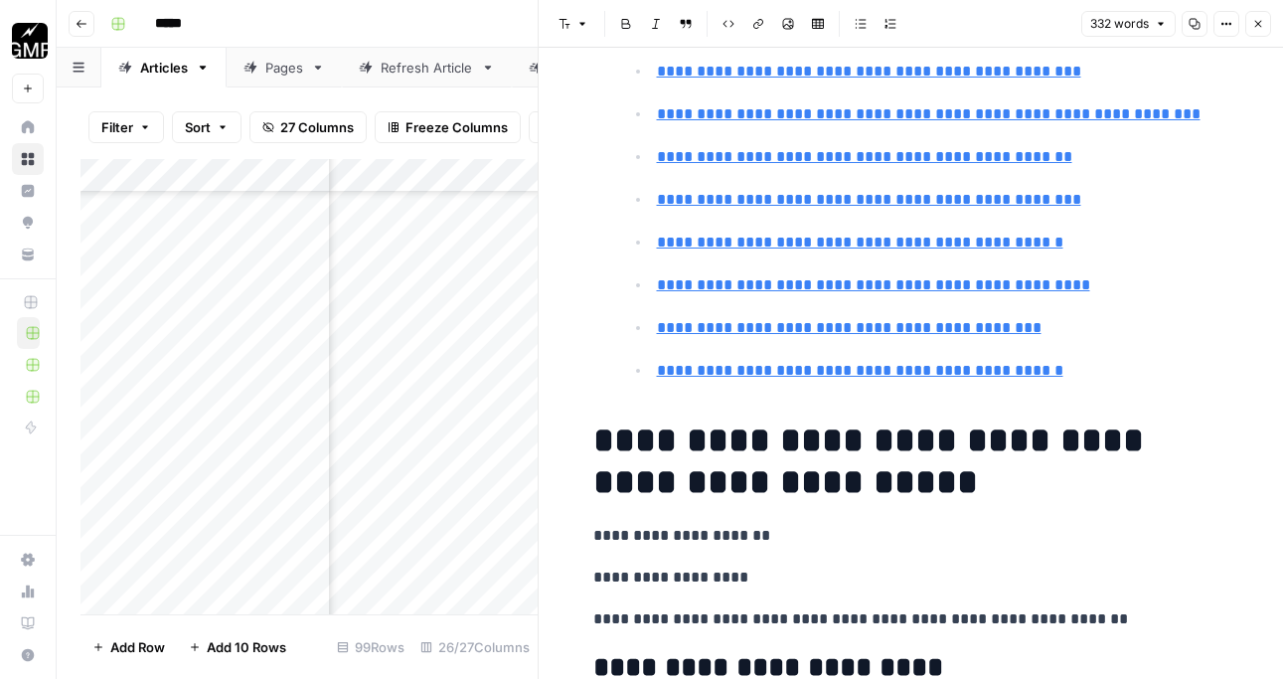
type input "[URL][DOMAIN_NAME]"
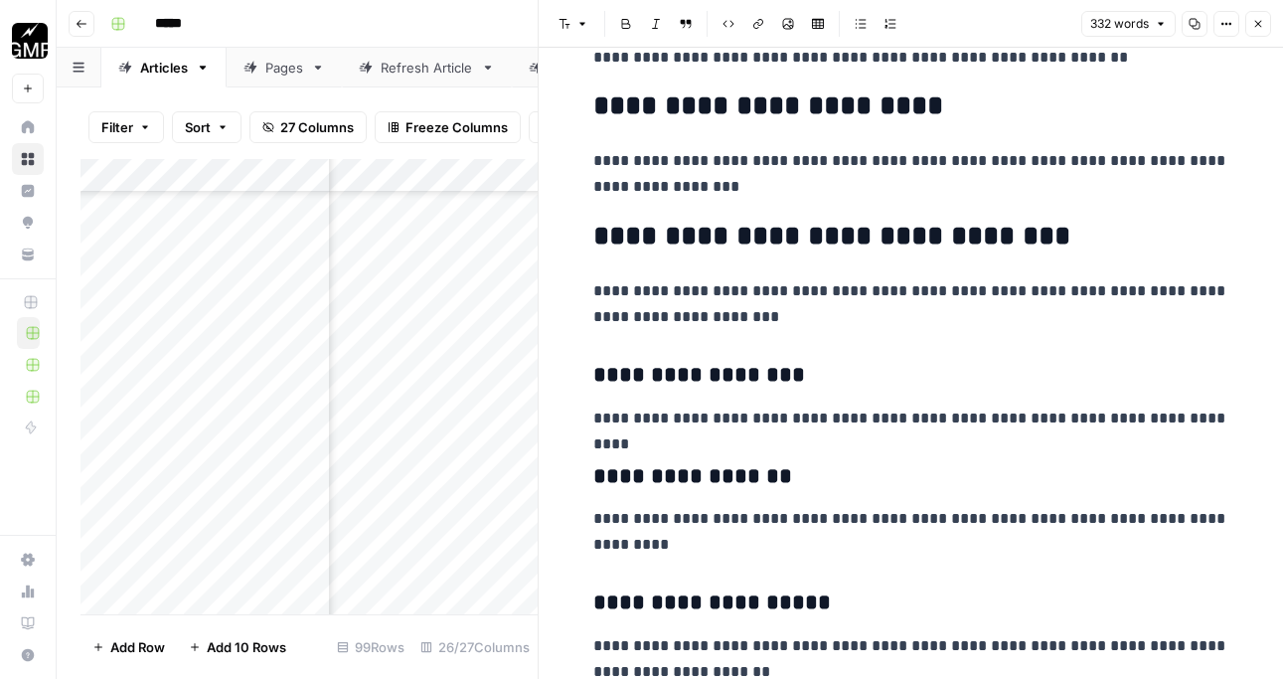
scroll to position [934, 0]
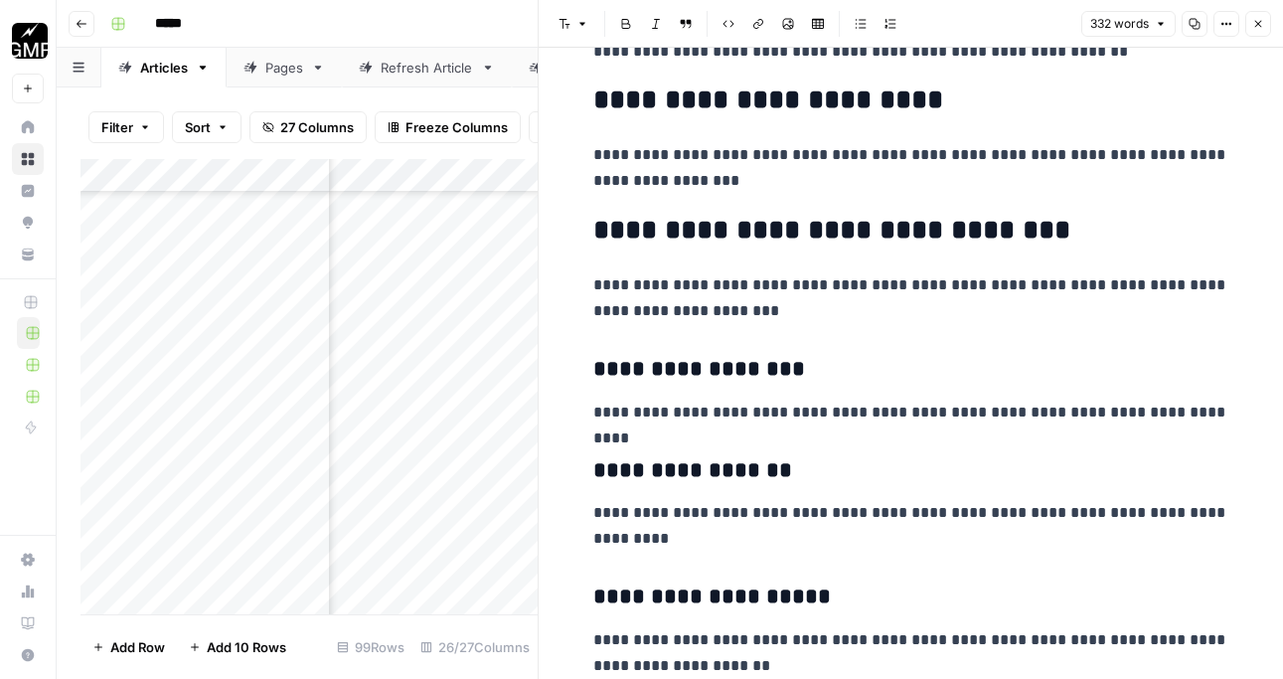
drag, startPoint x: 722, startPoint y: 105, endPoint x: 602, endPoint y: 105, distance: 119.3
click at [602, 105] on h2 "**********" at bounding box center [911, 100] width 636 height 32
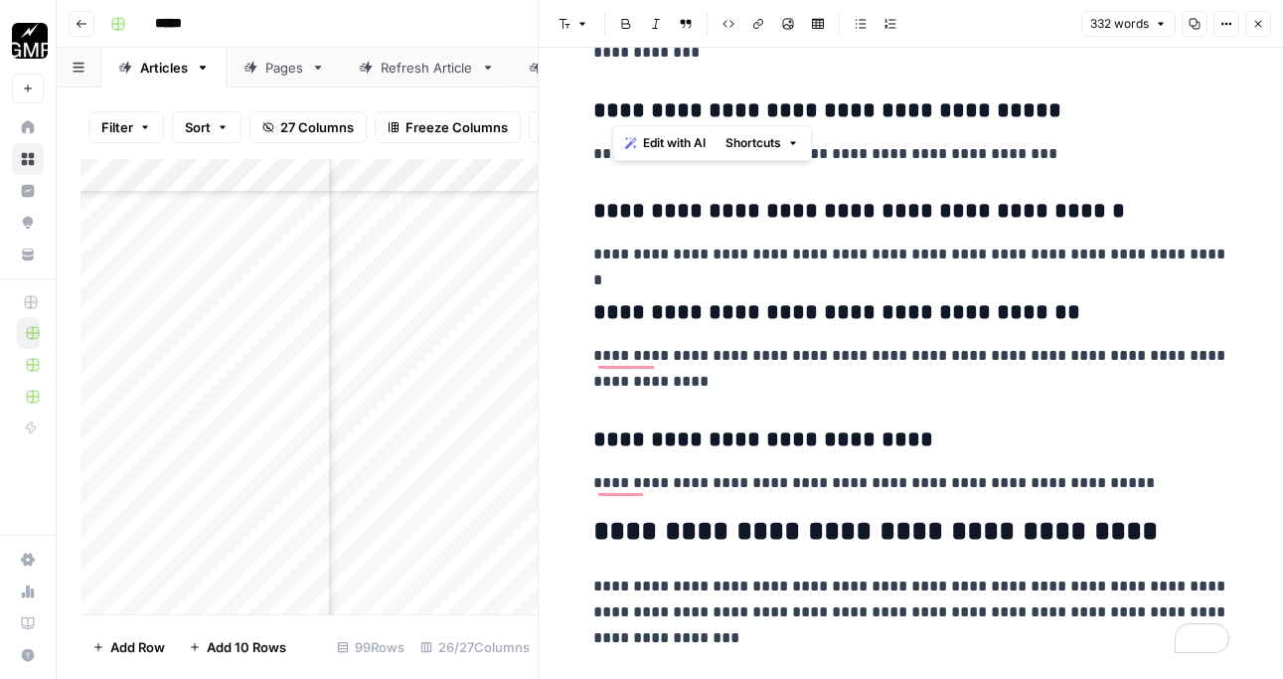
scroll to position [2156, 0]
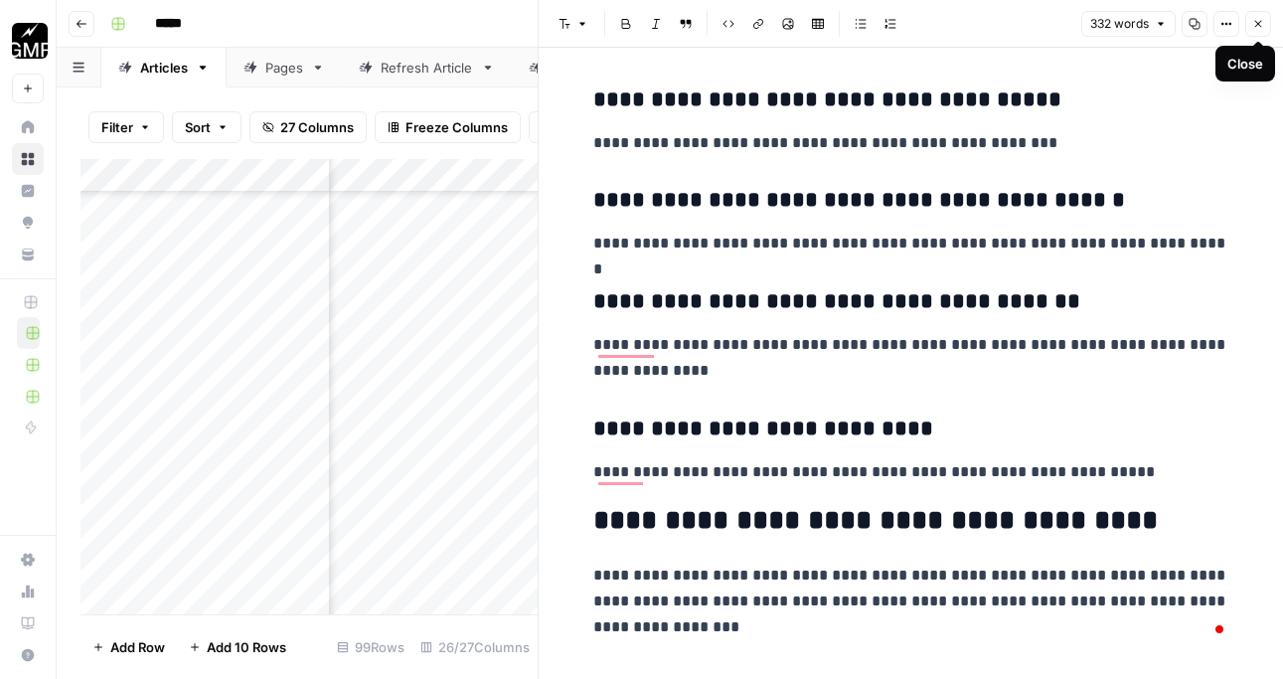
click at [1248, 22] on button "Close" at bounding box center [1258, 24] width 26 height 26
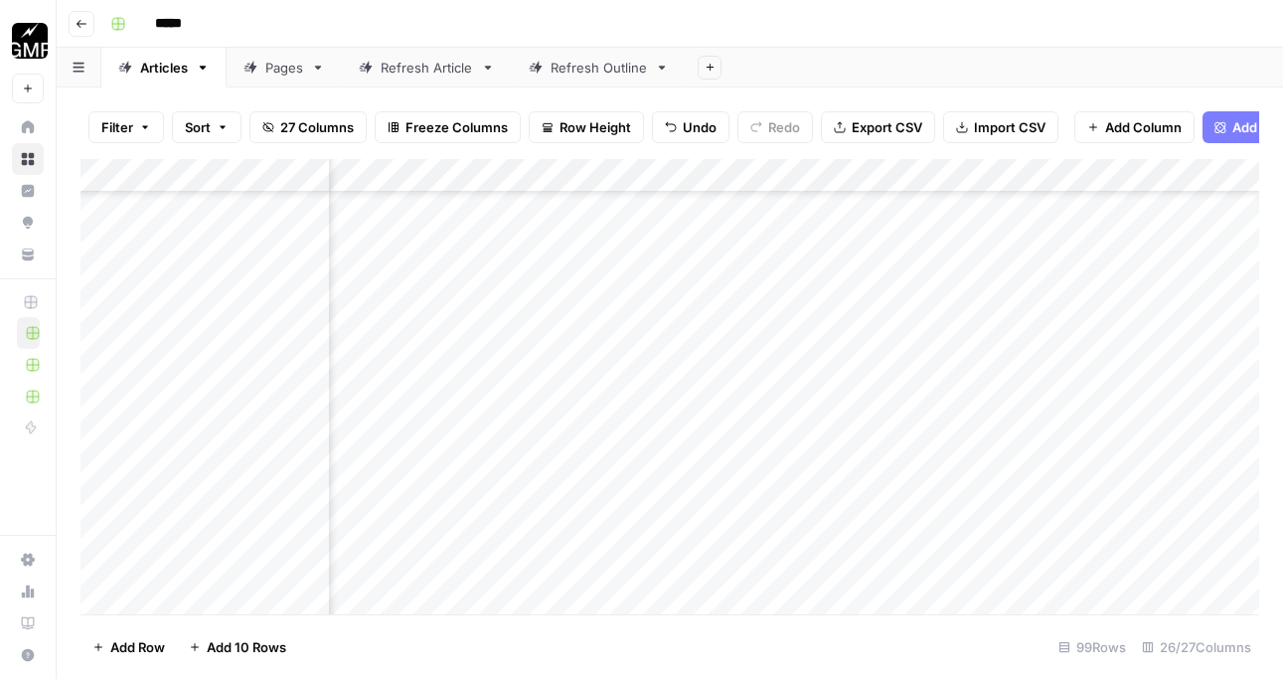
click at [742, 364] on div "Add Column" at bounding box center [670, 386] width 1179 height 455
click at [764, 346] on div "Add Column" at bounding box center [670, 386] width 1179 height 455
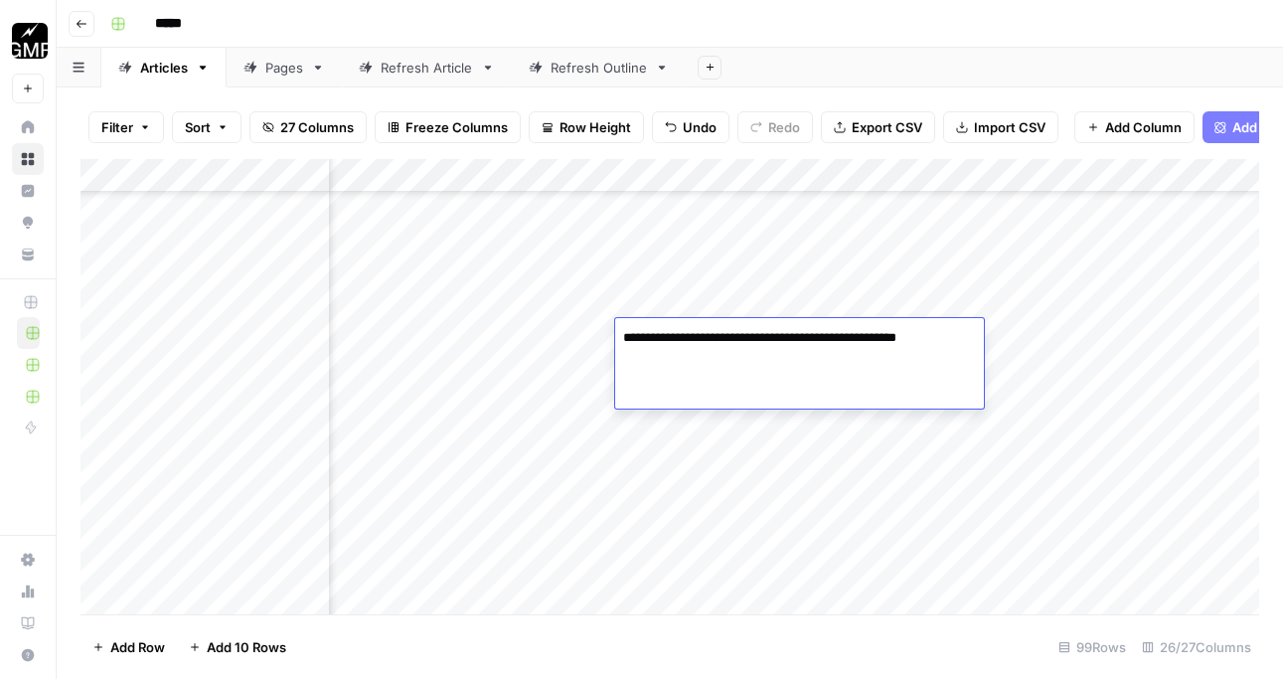
click at [1013, 355] on div "Add Column" at bounding box center [670, 386] width 1179 height 455
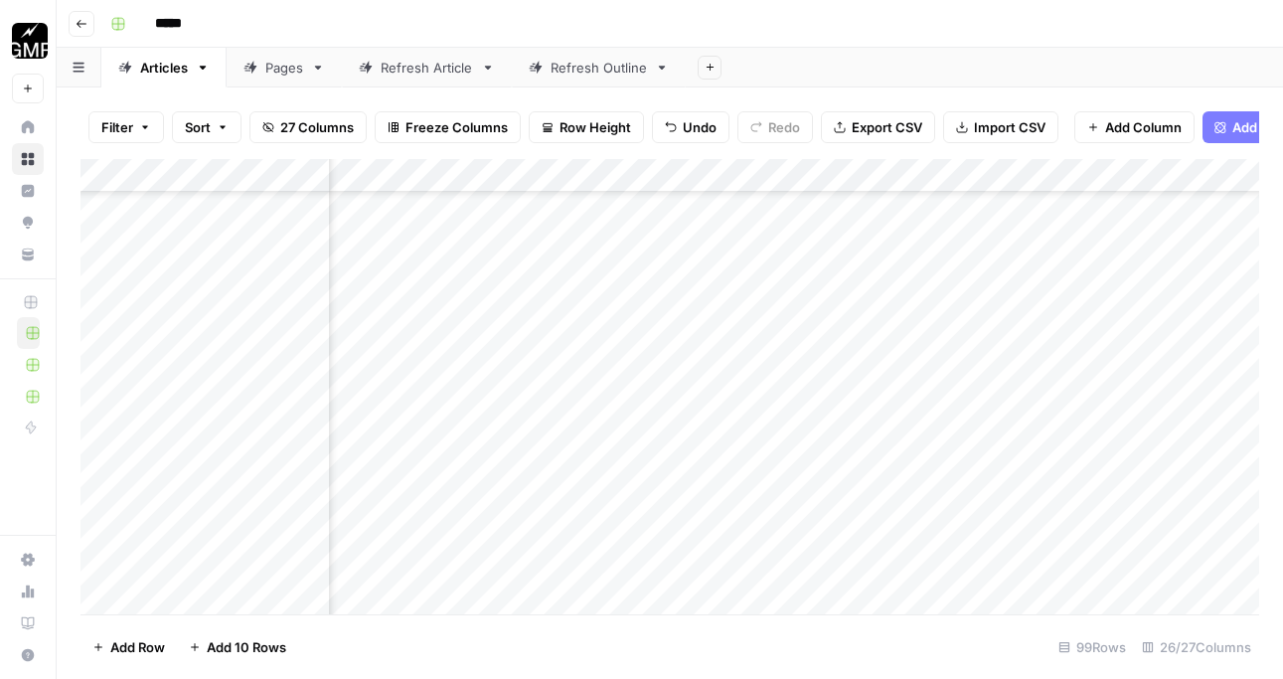
click at [953, 347] on div "Add Column" at bounding box center [670, 386] width 1179 height 455
click at [931, 339] on div "Add Column" at bounding box center [670, 386] width 1179 height 455
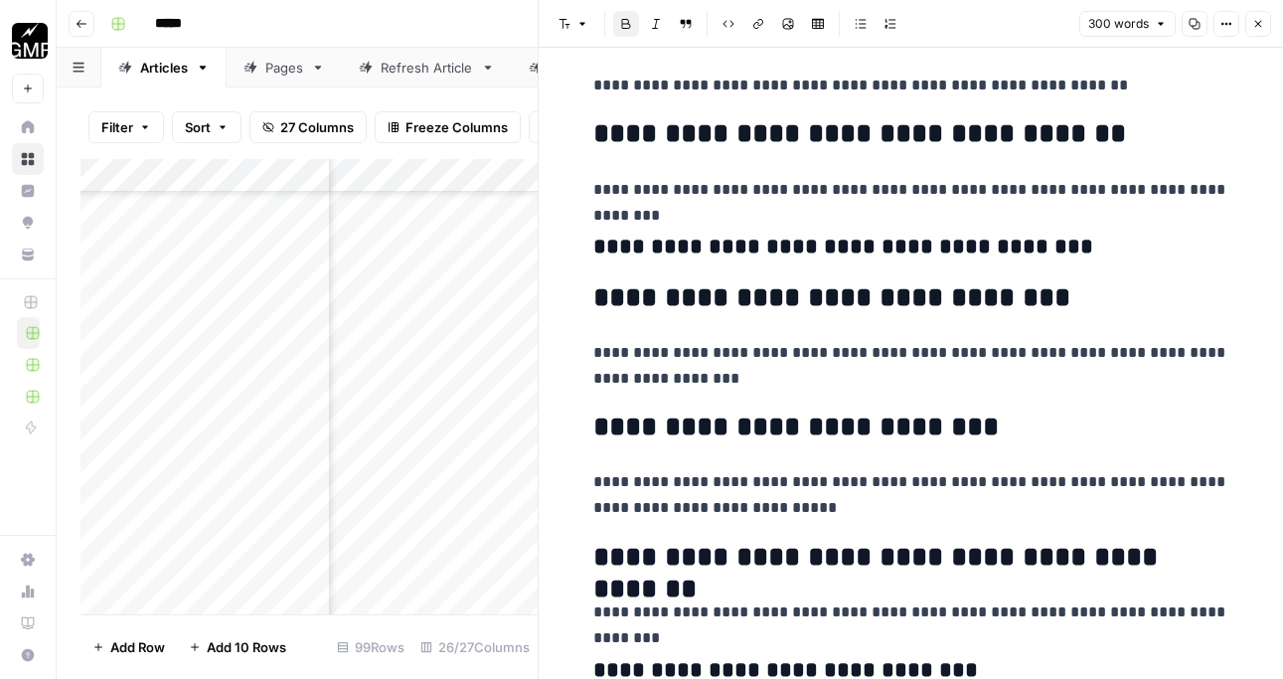
click at [1058, 293] on div "**********" at bounding box center [911, 450] width 660 height 2304
drag, startPoint x: 982, startPoint y: 440, endPoint x: 615, endPoint y: 439, distance: 366.8
click at [615, 440] on h2 "**********" at bounding box center [911, 428] width 636 height 32
click at [1254, 24] on icon "button" at bounding box center [1258, 24] width 12 height 12
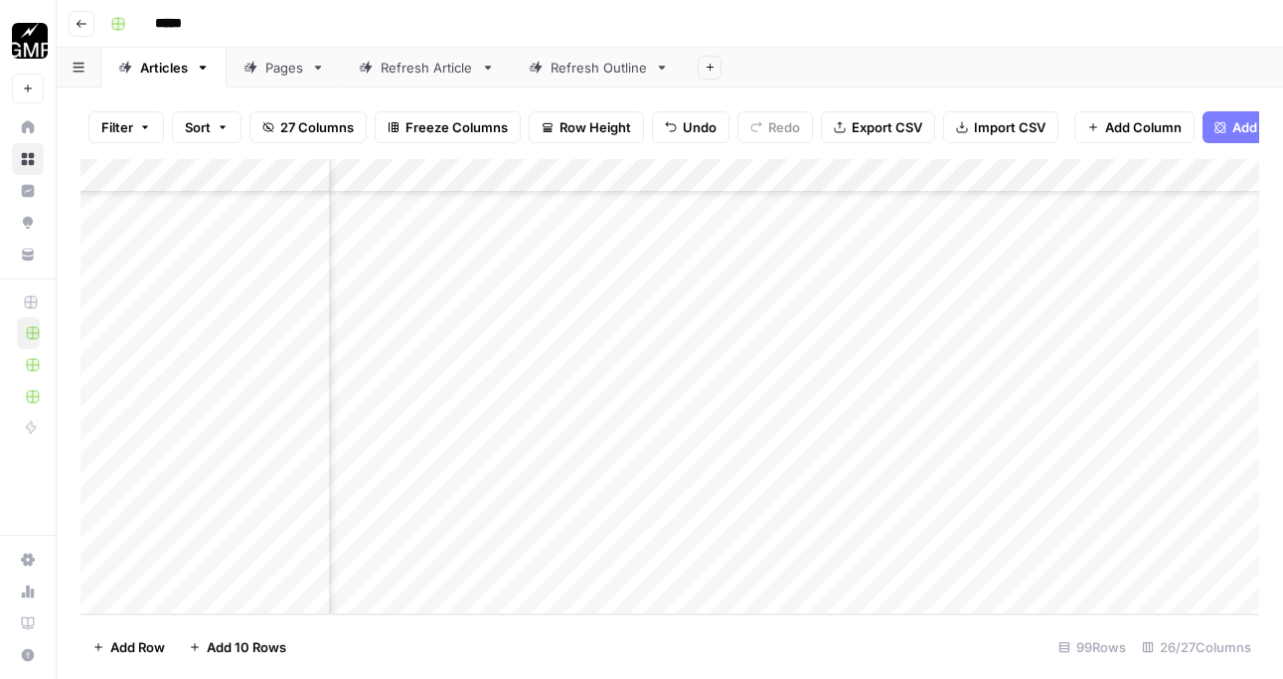
click at [259, 415] on div "Add Column" at bounding box center [670, 386] width 1179 height 455
type textarea "**********"
click at [378, 542] on div "Add Column" at bounding box center [670, 386] width 1179 height 455
click at [394, 467] on div "Add Column" at bounding box center [670, 386] width 1179 height 455
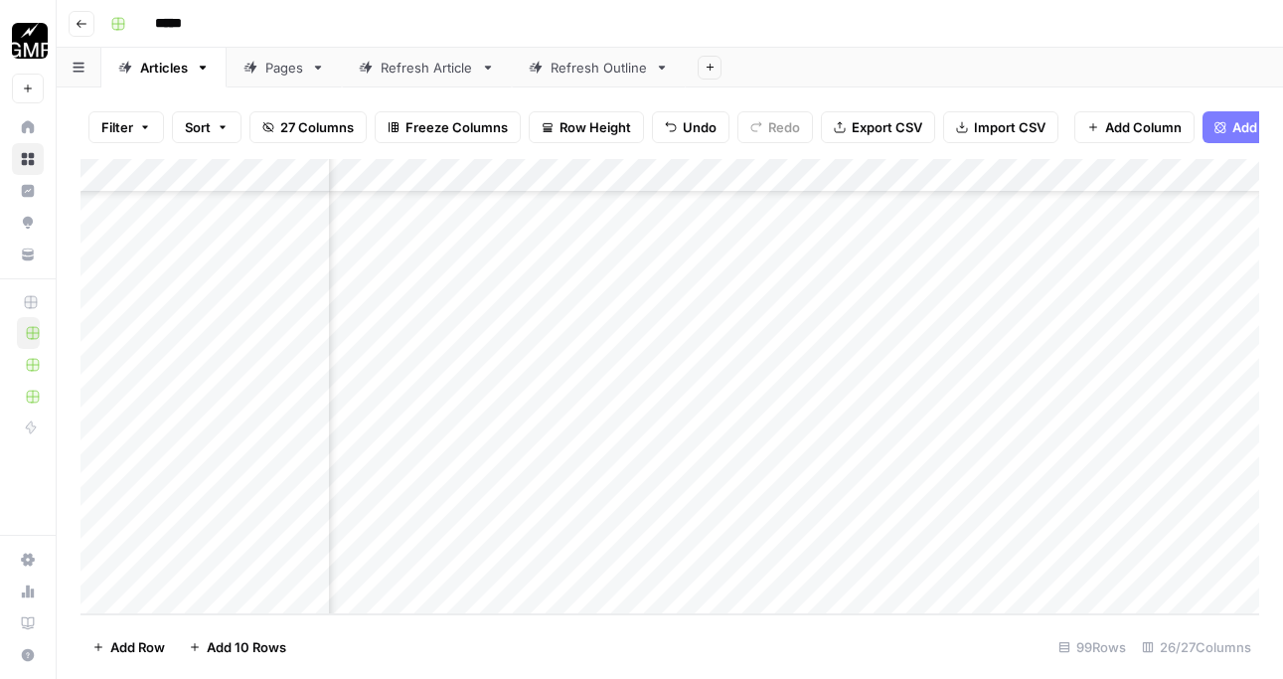
click at [394, 467] on div "Add Column" at bounding box center [670, 386] width 1179 height 455
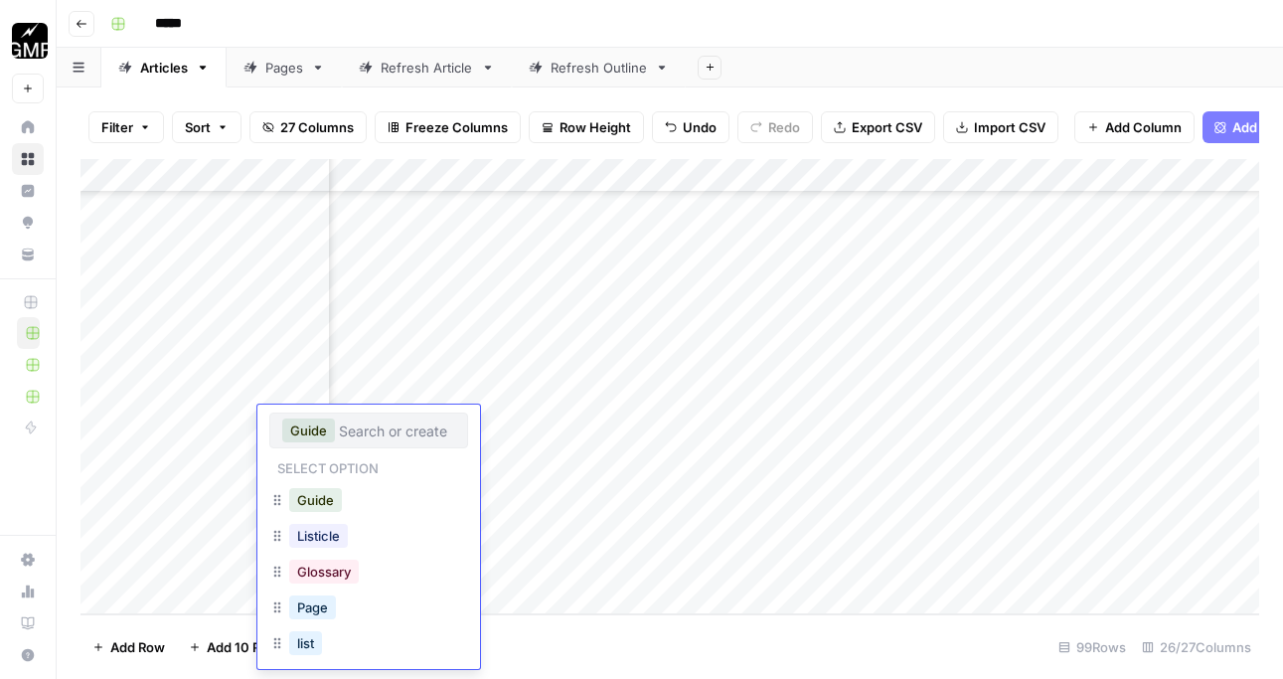
click at [635, 460] on div "Add Column" at bounding box center [670, 386] width 1179 height 455
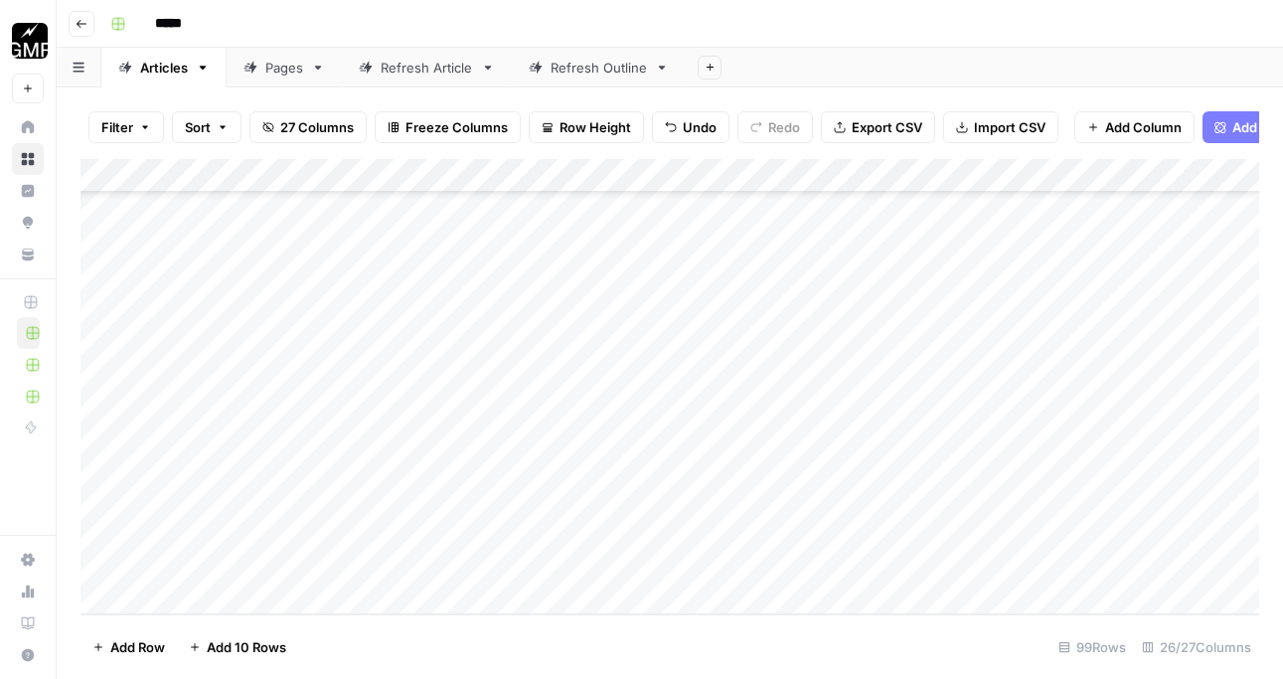
scroll to position [8270, 0]
click at [390, 427] on div "Add Column" at bounding box center [670, 386] width 1179 height 455
type textarea "**********"
click at [232, 436] on div "Add Column" at bounding box center [670, 386] width 1179 height 455
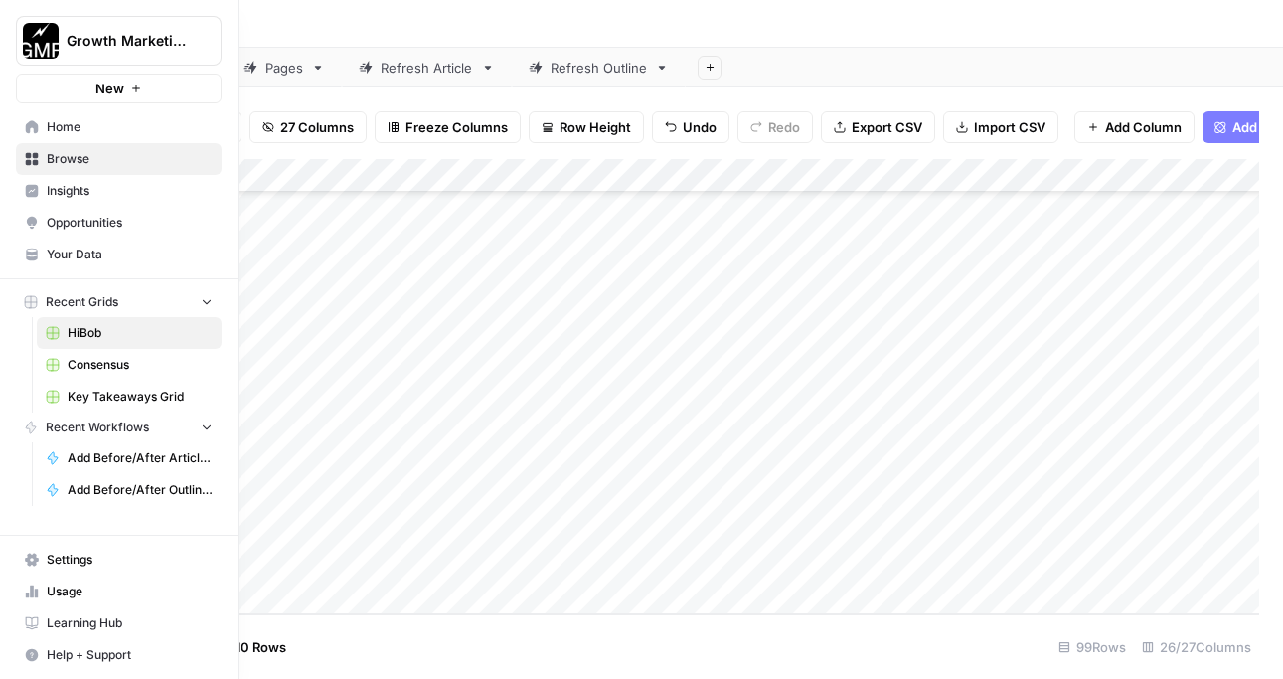
click at [68, 130] on span "Home" at bounding box center [130, 127] width 166 height 18
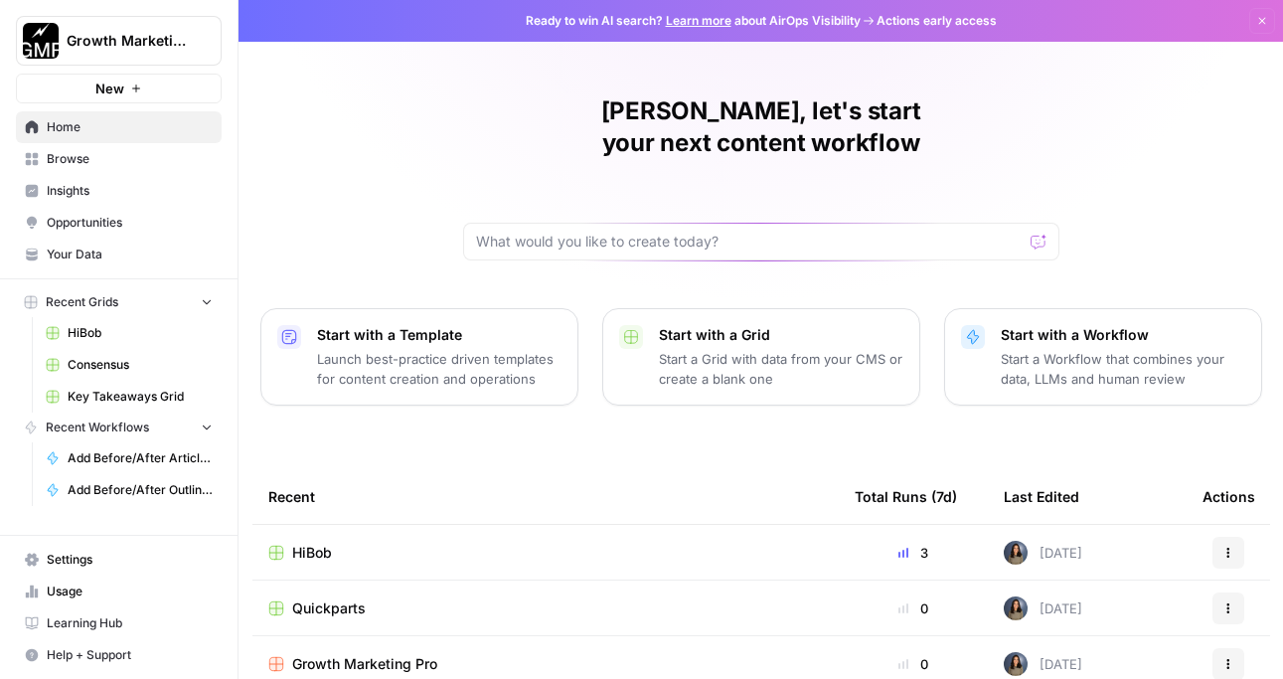
click at [89, 542] on nav "Settings Usage Learning Hub Help + Support" at bounding box center [119, 607] width 238 height 143
click at [86, 558] on span "Settings" at bounding box center [130, 560] width 166 height 18
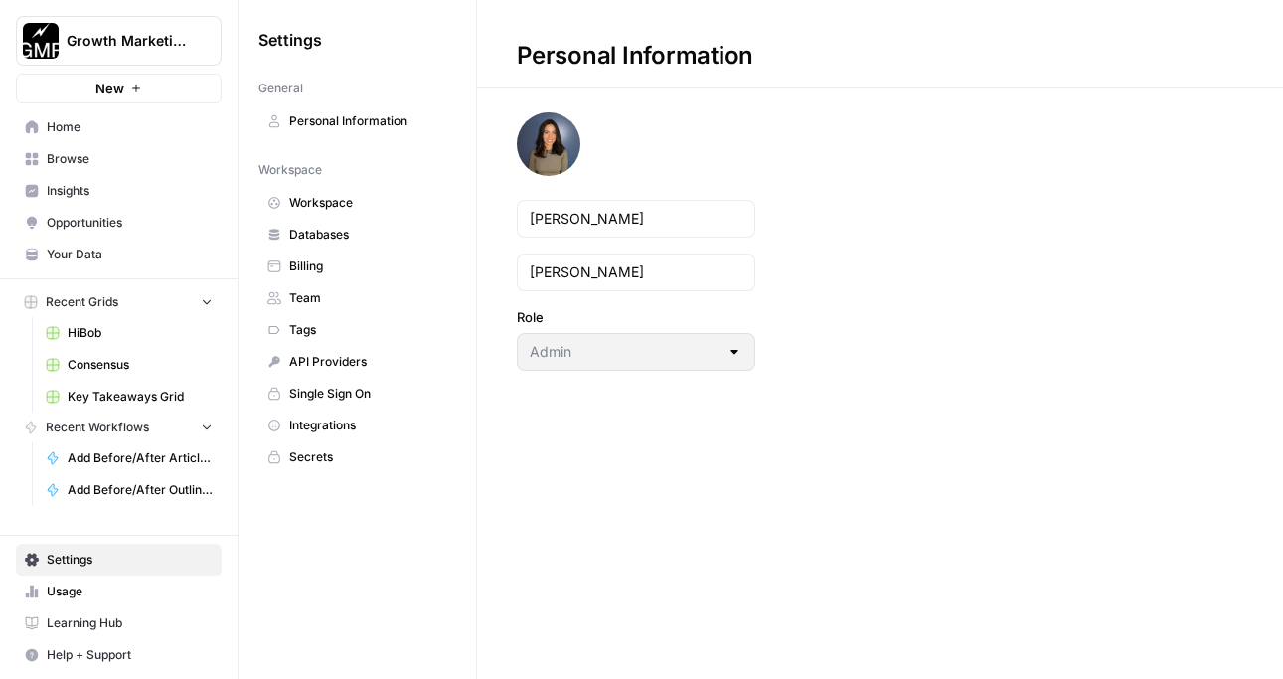
click at [355, 294] on span "Team" at bounding box center [368, 298] width 158 height 18
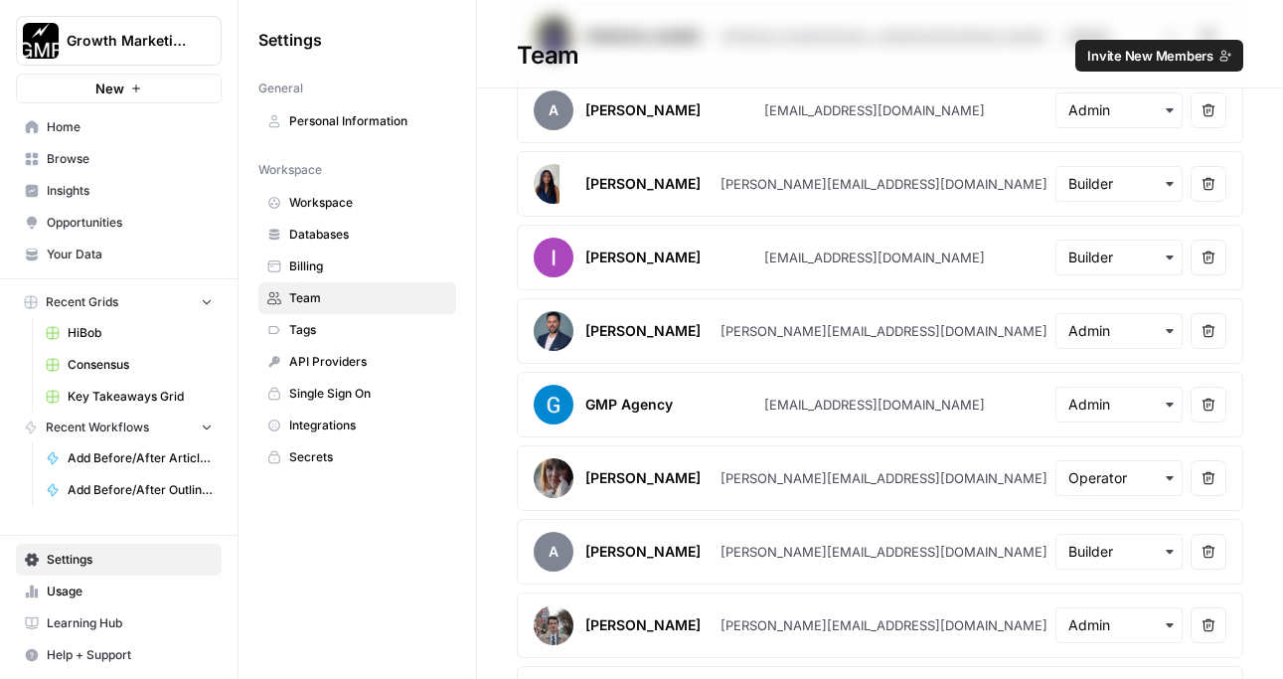
scroll to position [772, 0]
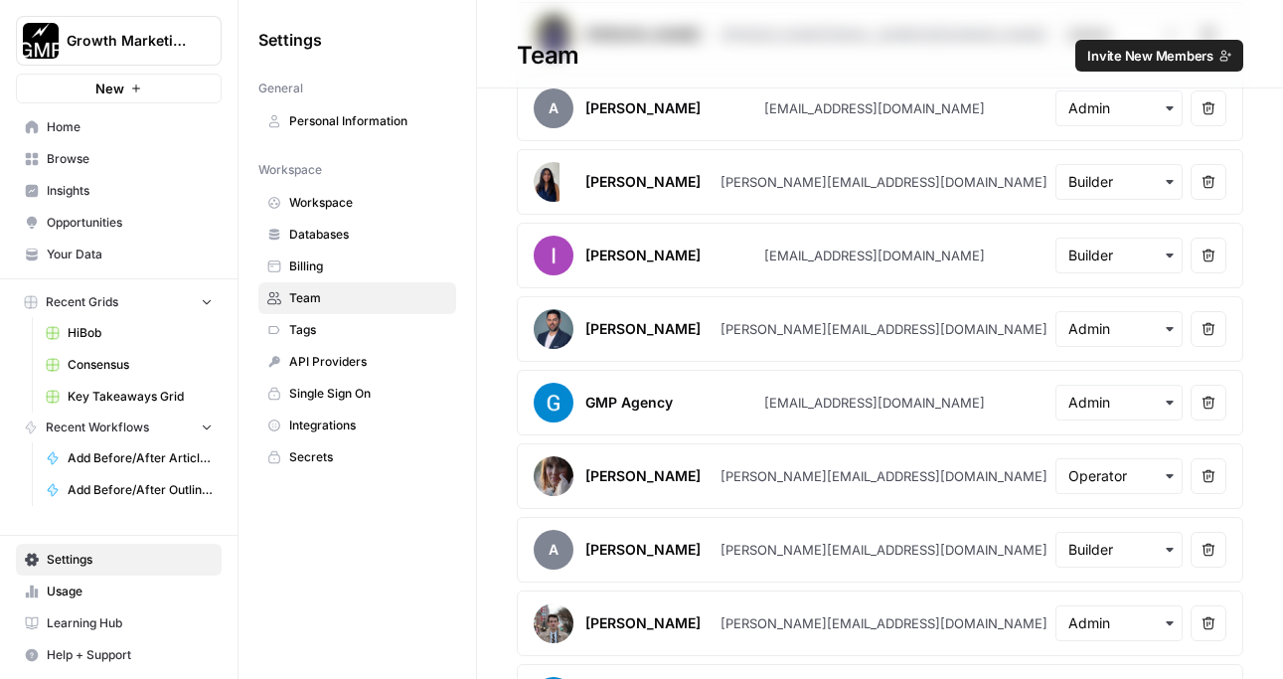
click at [1213, 254] on icon "button" at bounding box center [1209, 255] width 13 height 13
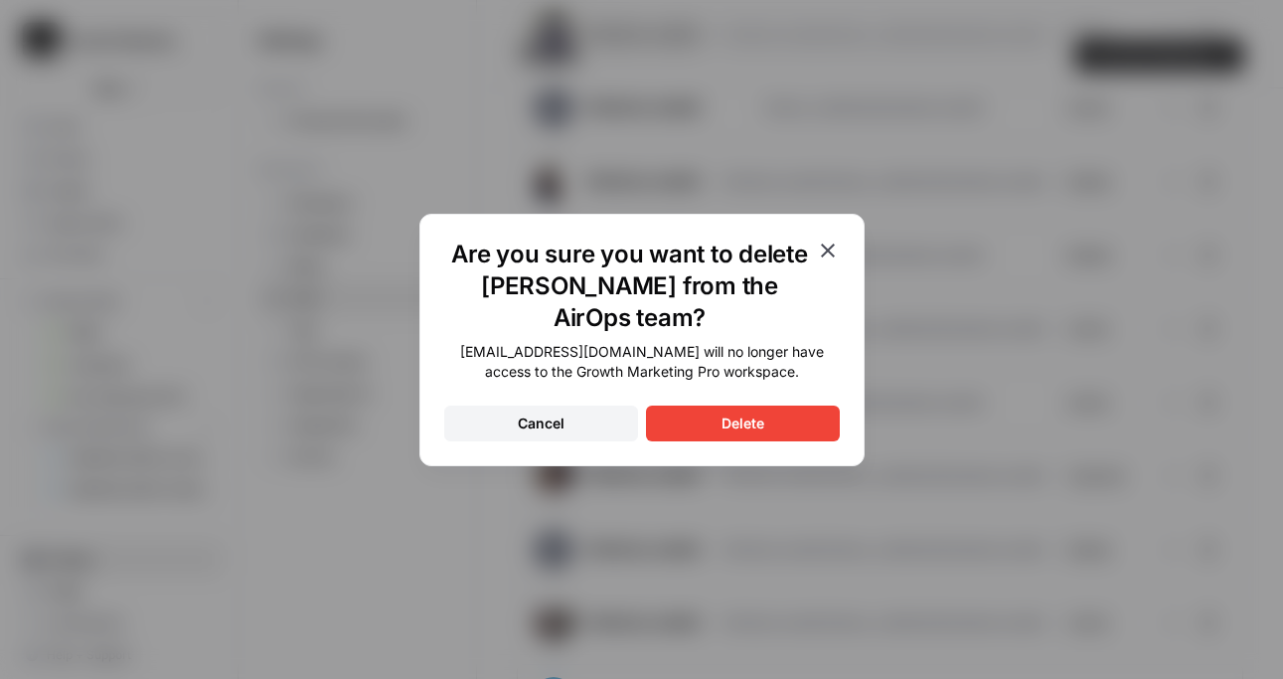
click at [809, 432] on button "Delete" at bounding box center [743, 424] width 194 height 36
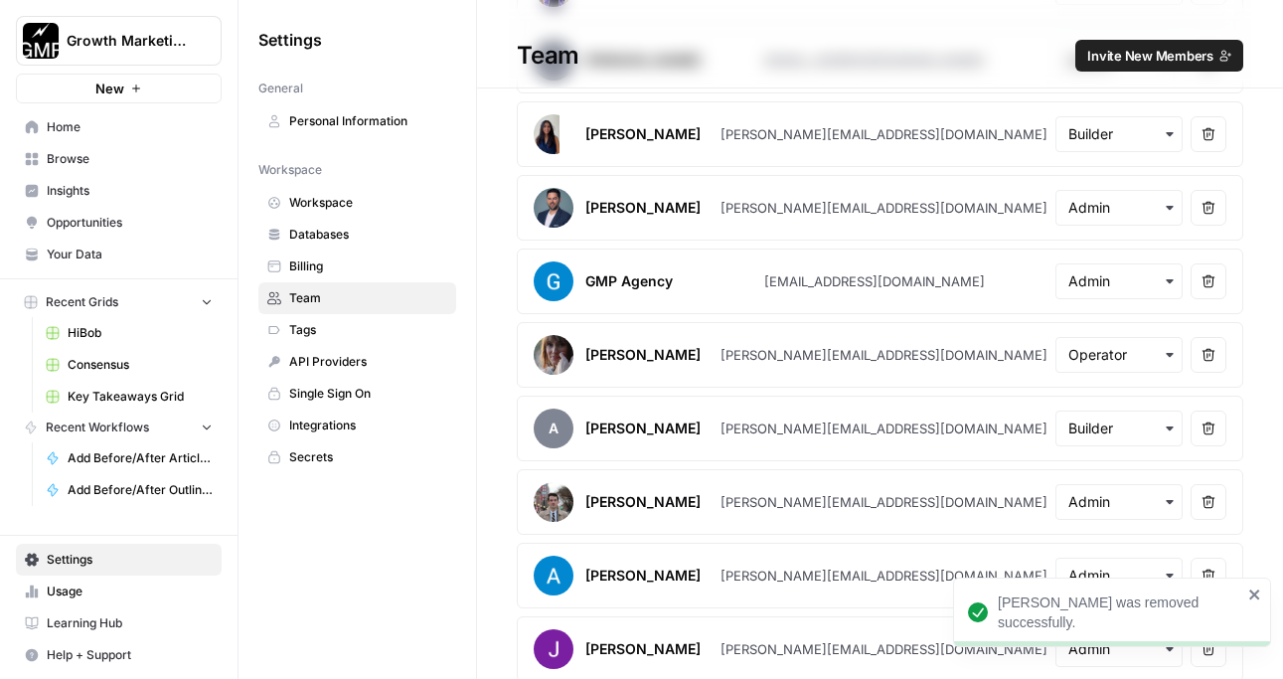
scroll to position [905, 0]
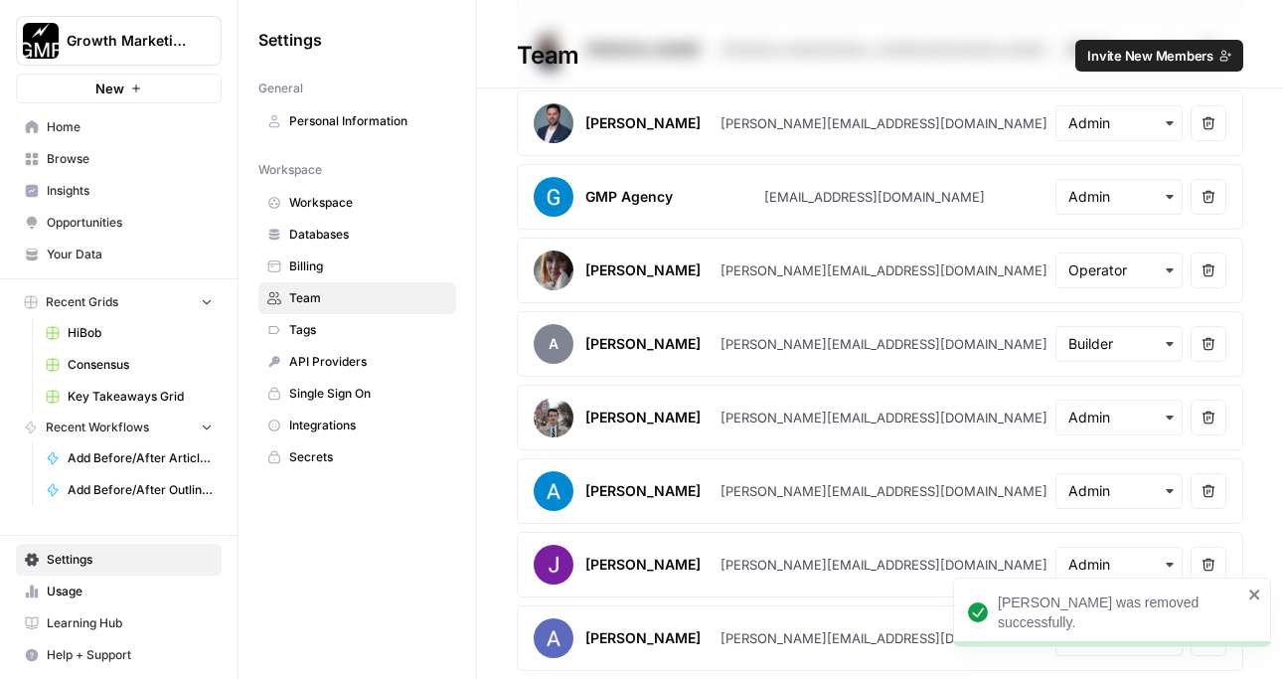
click at [1151, 59] on span "Invite New Members" at bounding box center [1150, 56] width 126 height 20
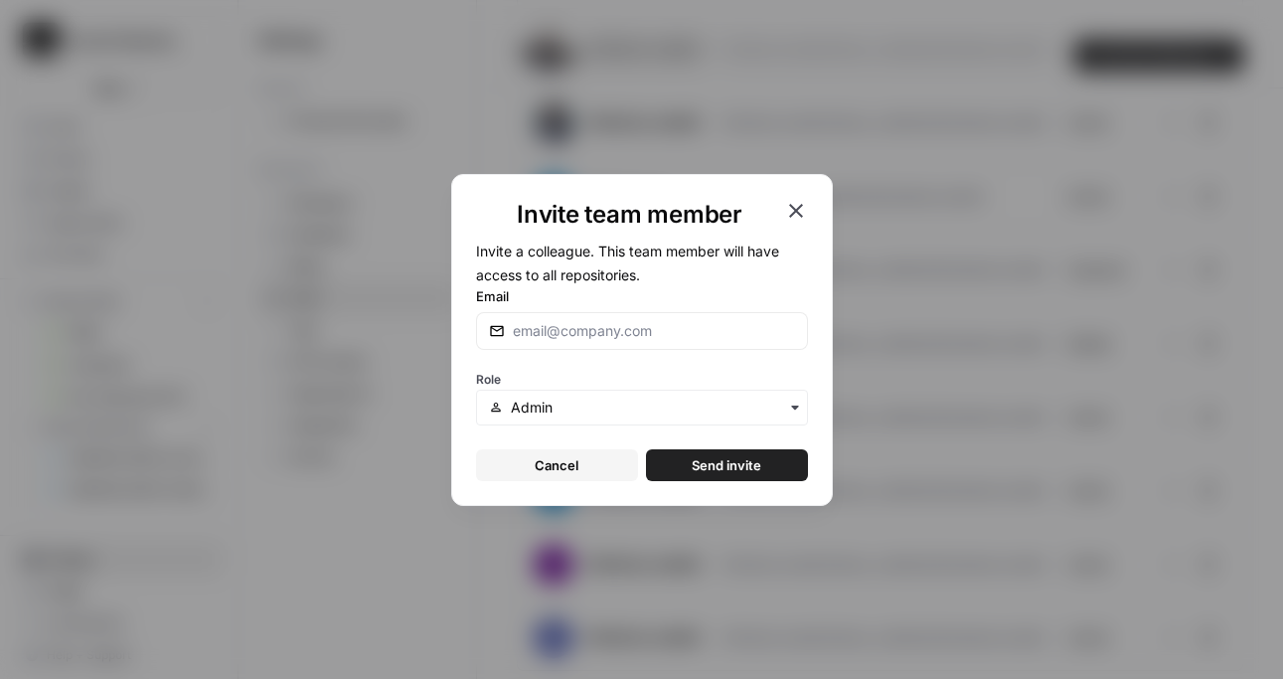
click at [606, 316] on div at bounding box center [642, 331] width 332 height 38
drag, startPoint x: 580, startPoint y: 329, endPoint x: 468, endPoint y: 329, distance: 112.3
click at [468, 329] on div "Invite team member Invite a colleague. This team member will have access to all…" at bounding box center [642, 340] width 382 height 332
paste input "[EMAIL_ADDRESS][DOMAIN_NAME]"
type input "[EMAIL_ADDRESS][DOMAIN_NAME]"
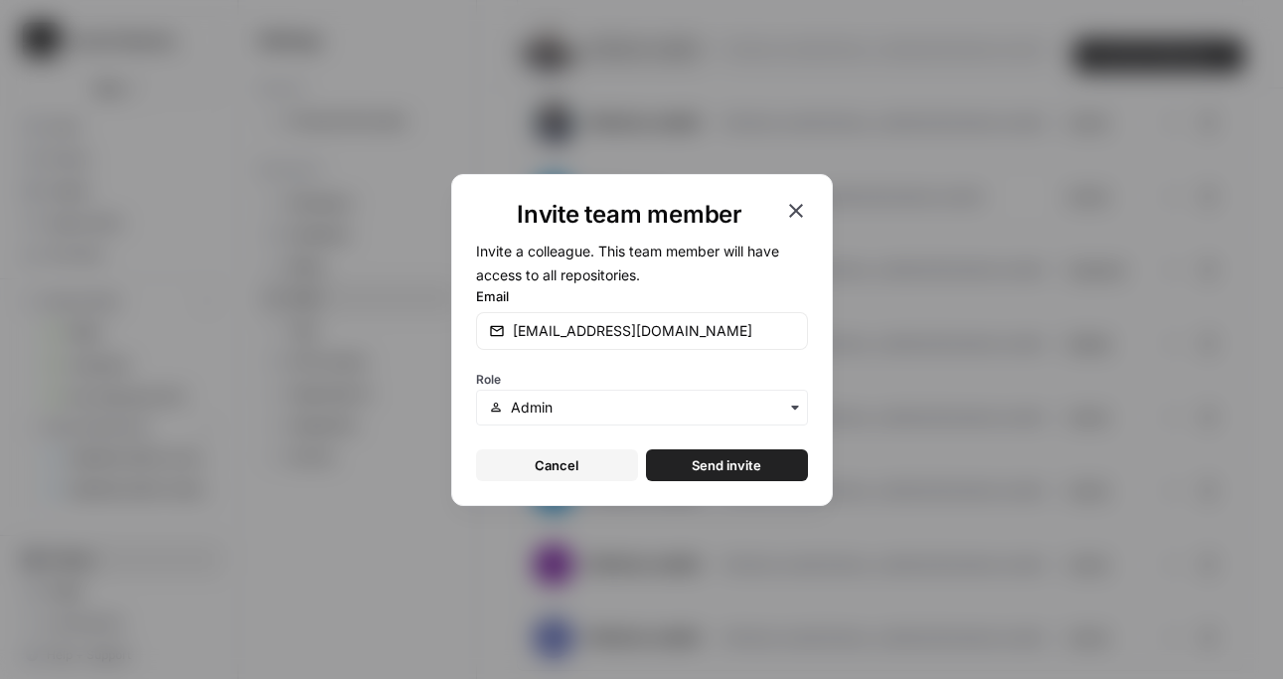
click at [535, 395] on div "button" at bounding box center [642, 408] width 332 height 36
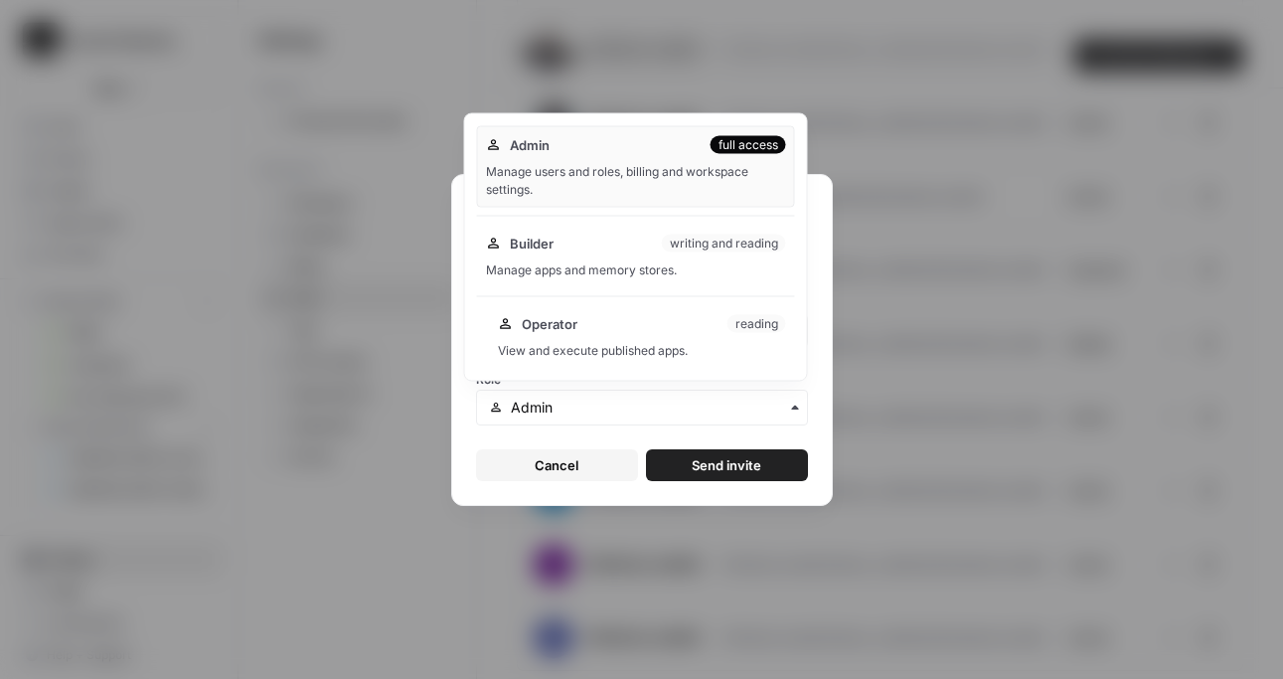
click at [591, 347] on div "View and execute published apps." at bounding box center [642, 351] width 288 height 18
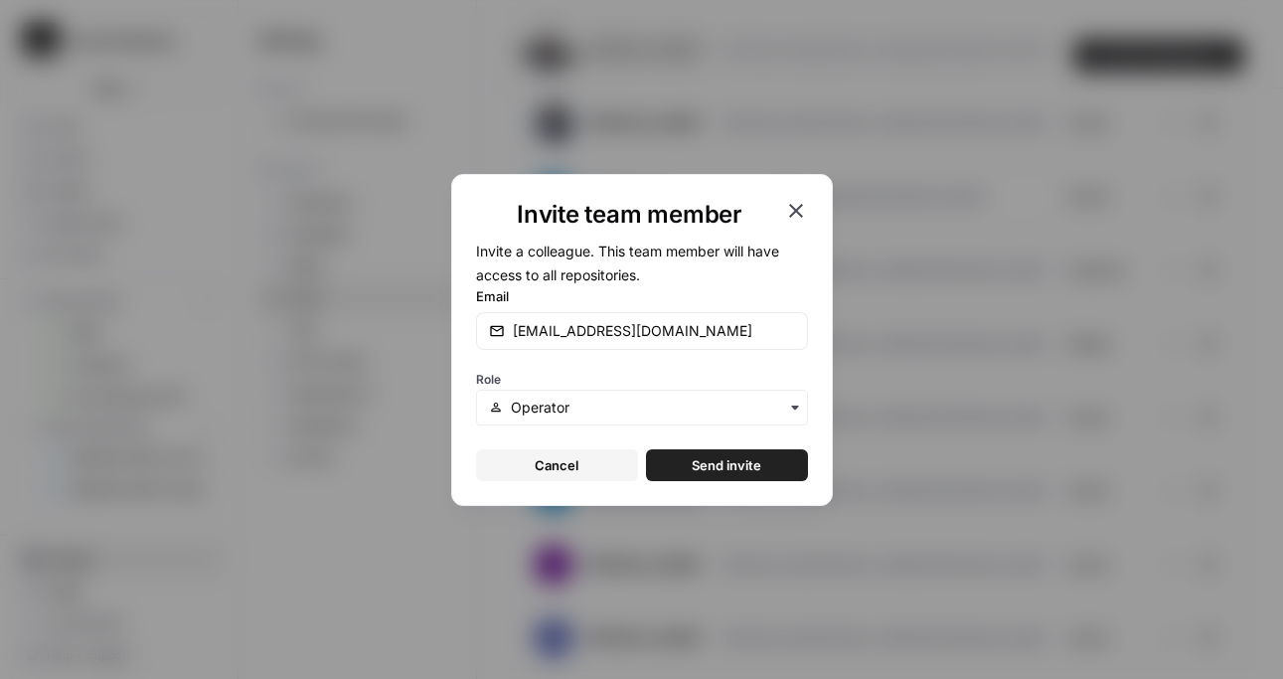
click at [721, 467] on span "Send invite" at bounding box center [727, 465] width 70 height 20
